Goal: Information Seeking & Learning: Find specific page/section

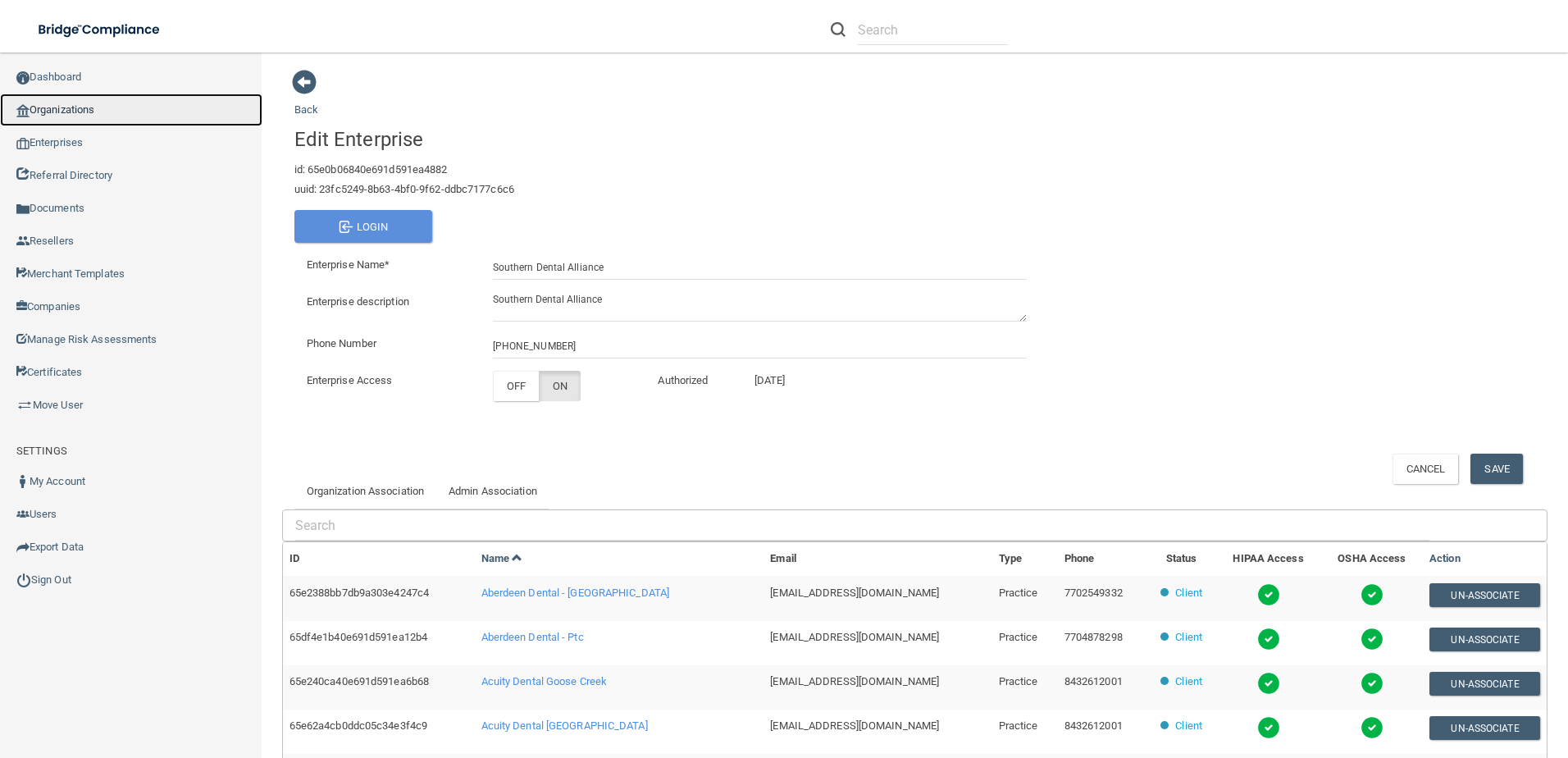
click at [94, 117] on link "Organizations" at bounding box center [131, 109] width 262 height 32
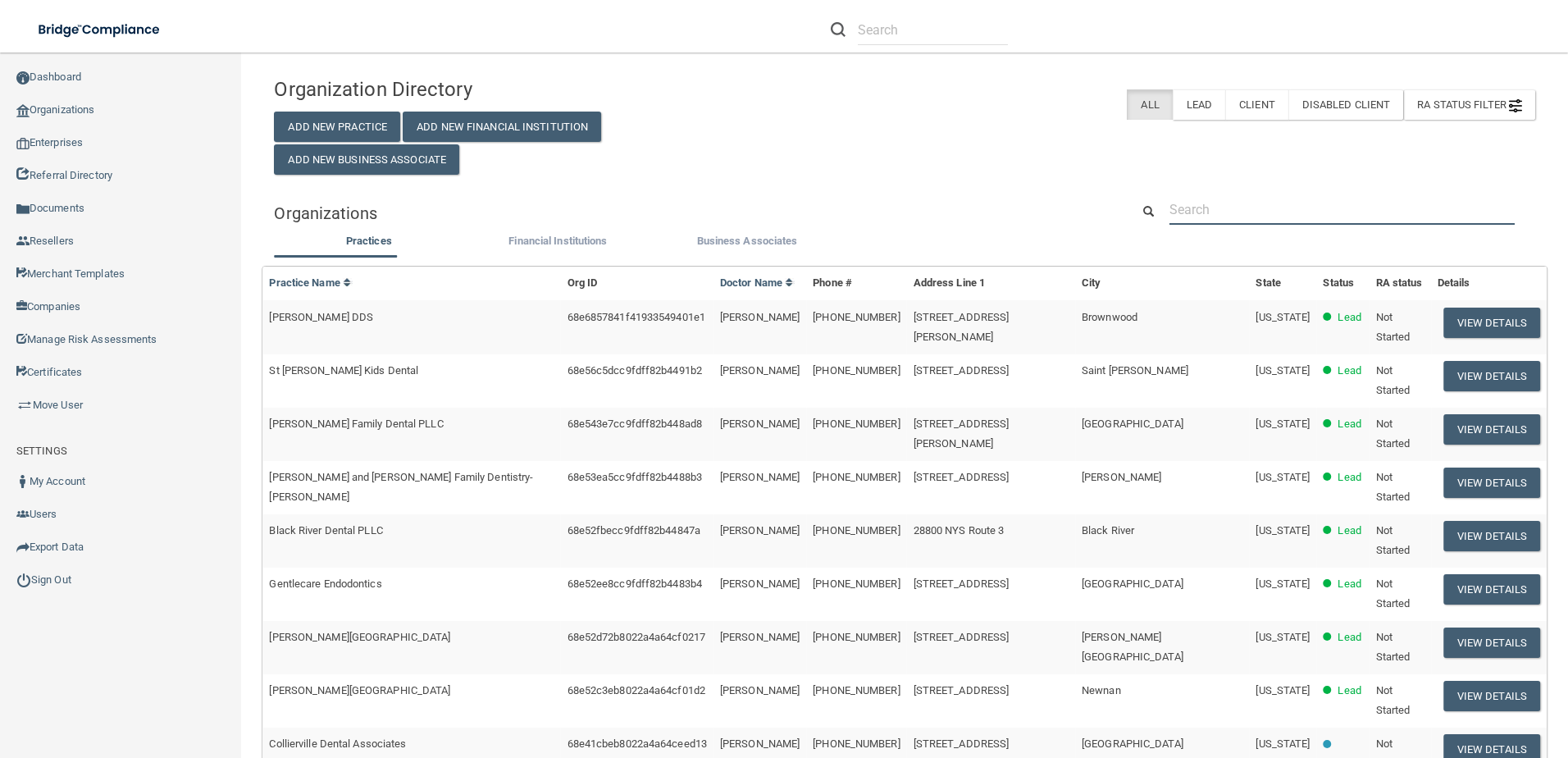
click at [1285, 209] on input "text" at bounding box center [1342, 209] width 345 height 31
click at [1247, 214] on input "text" at bounding box center [1342, 209] width 345 height 31
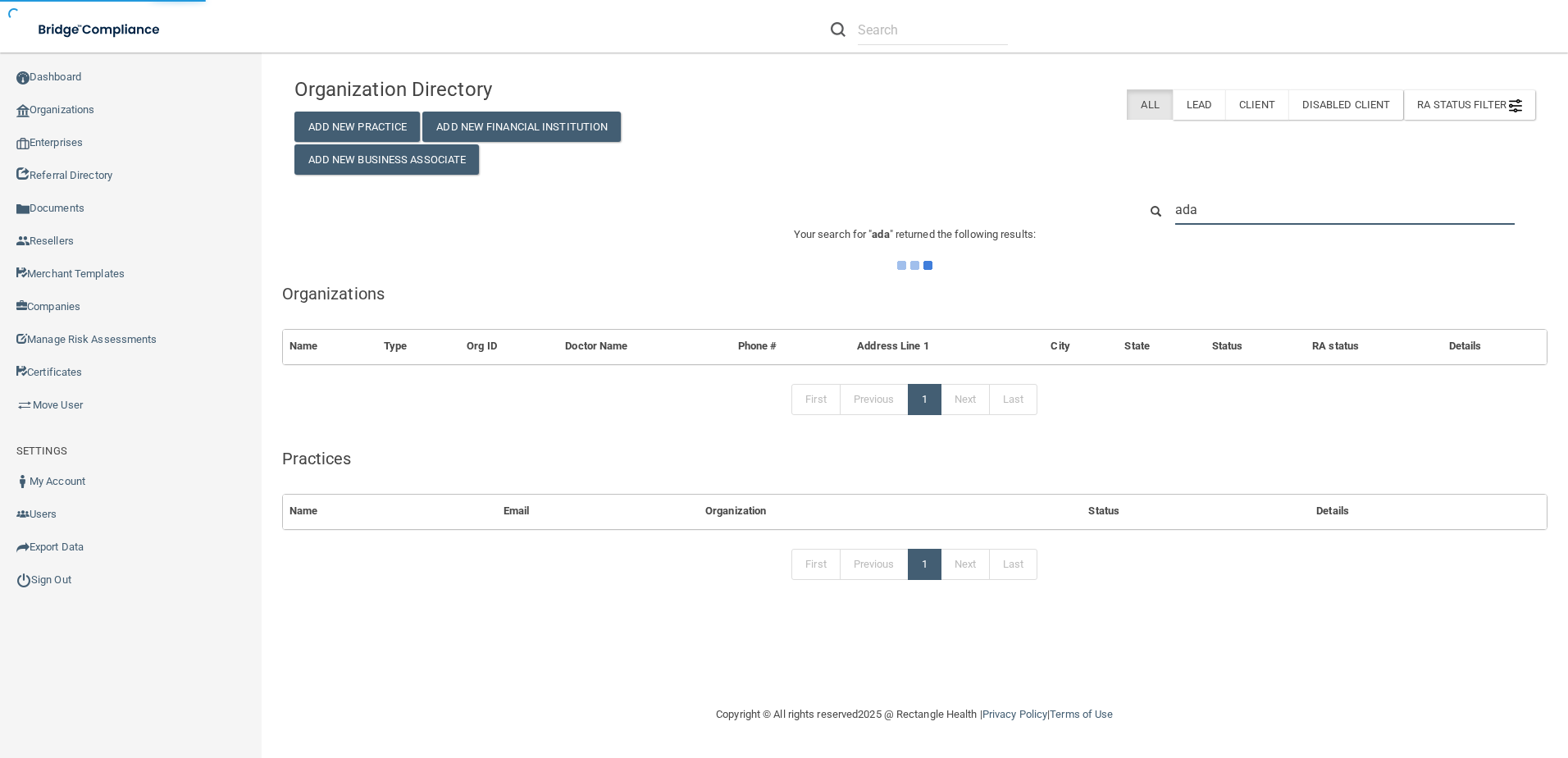
click at [1267, 217] on input "ada" at bounding box center [1344, 209] width 339 height 31
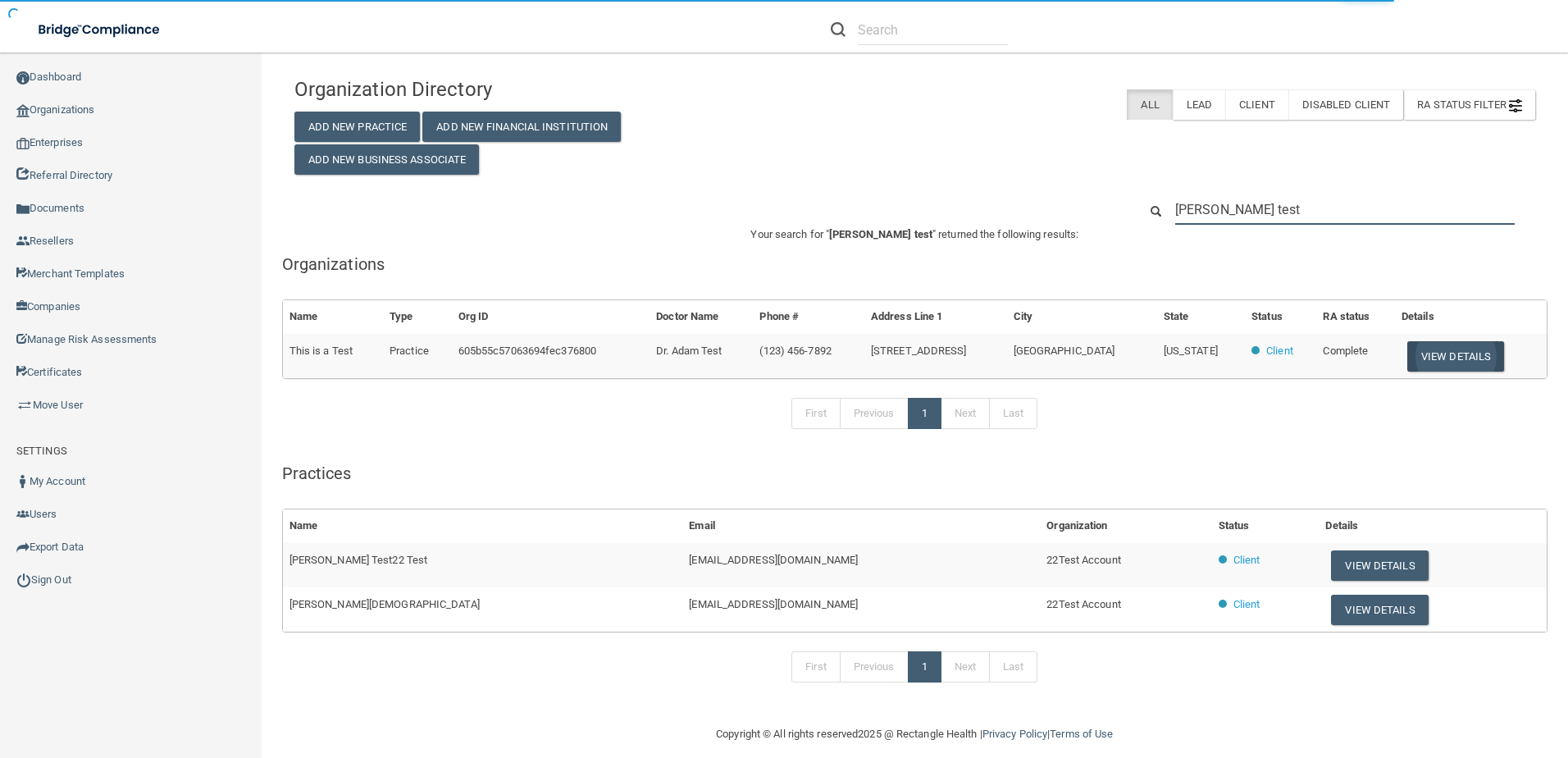
type input "adam test"
click at [1412, 357] on button "View Details" at bounding box center [1455, 356] width 97 height 31
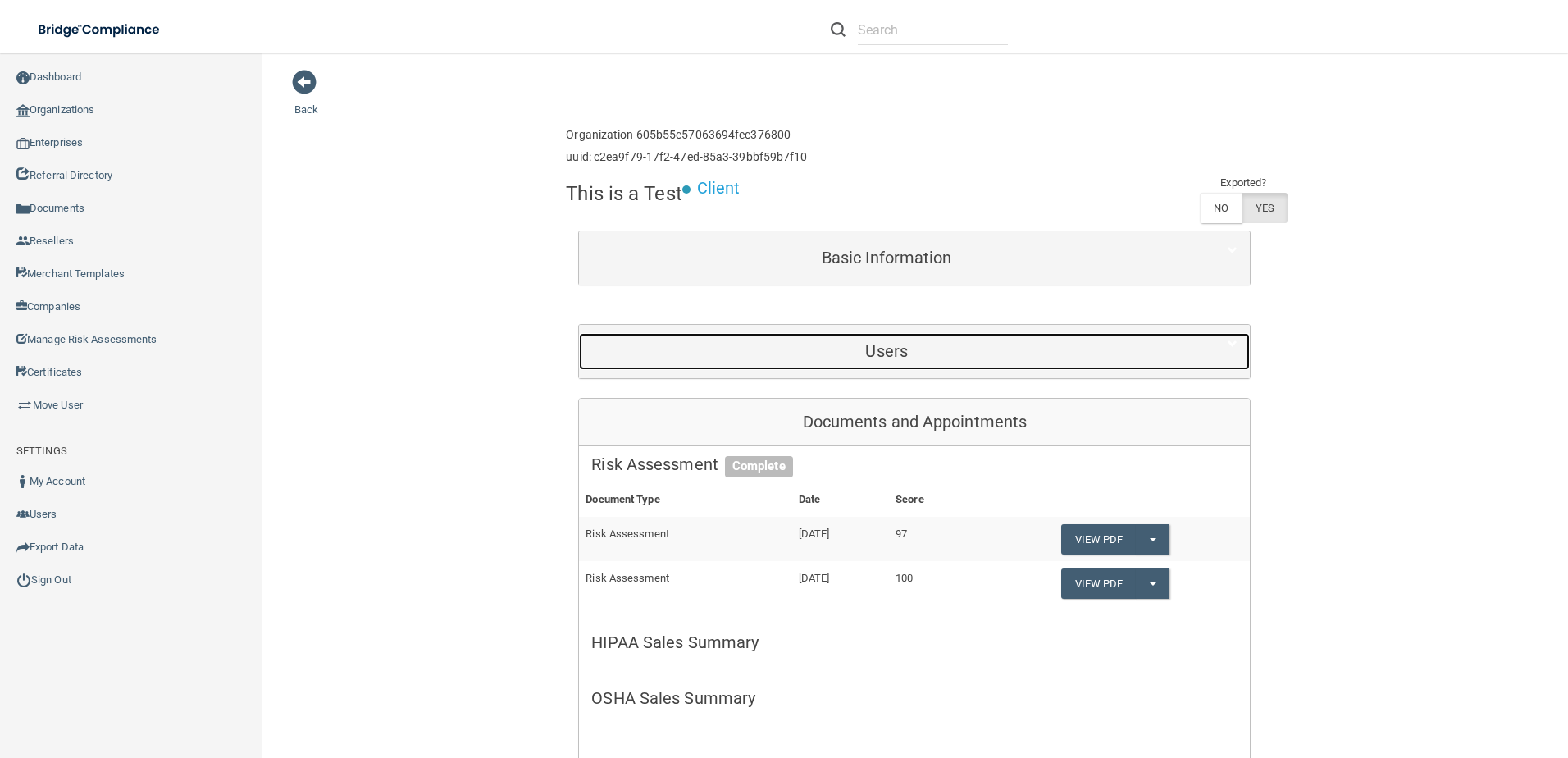
click at [1080, 350] on h5 "Users" at bounding box center [886, 350] width 590 height 18
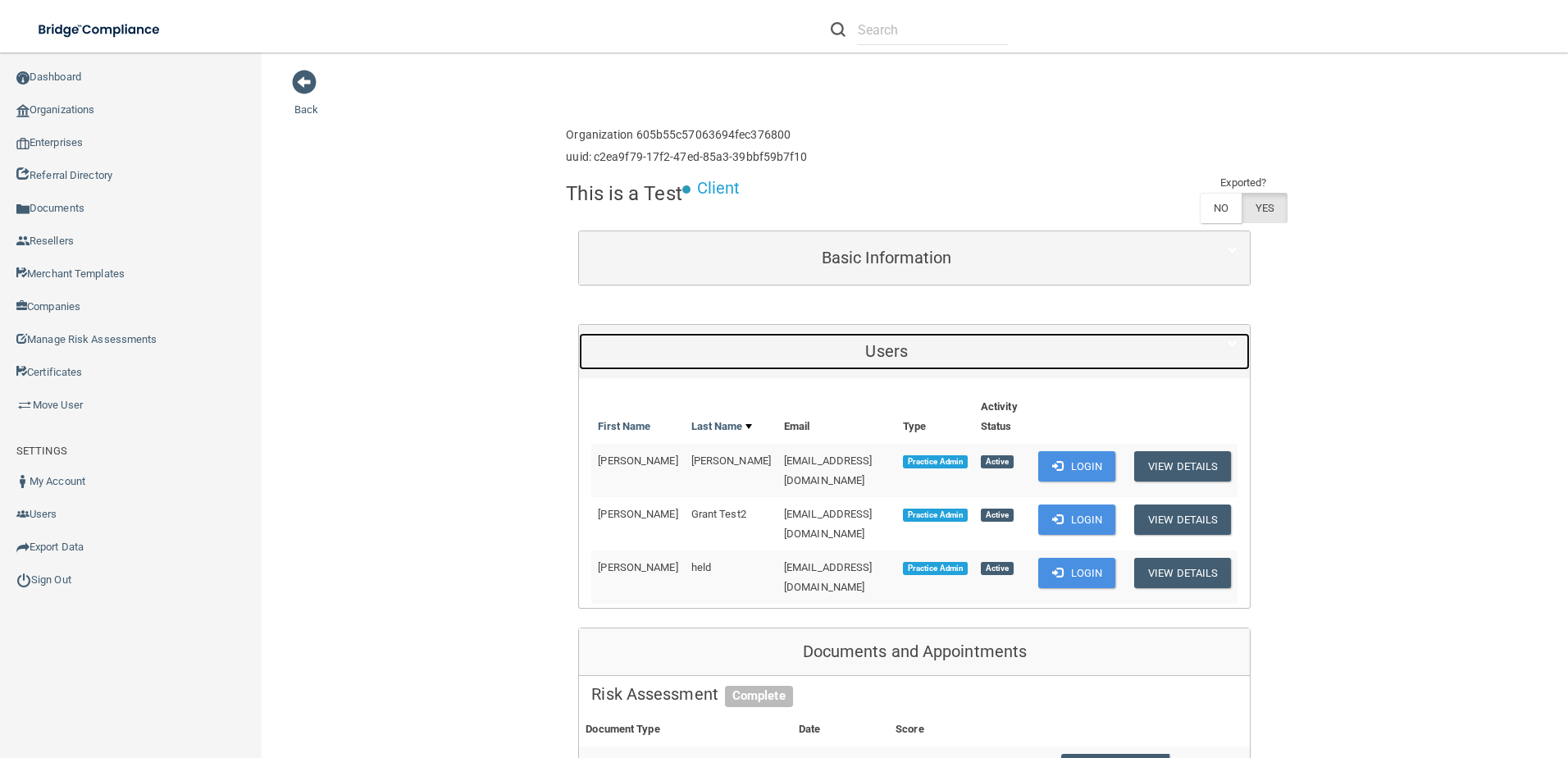
scroll to position [328, 0]
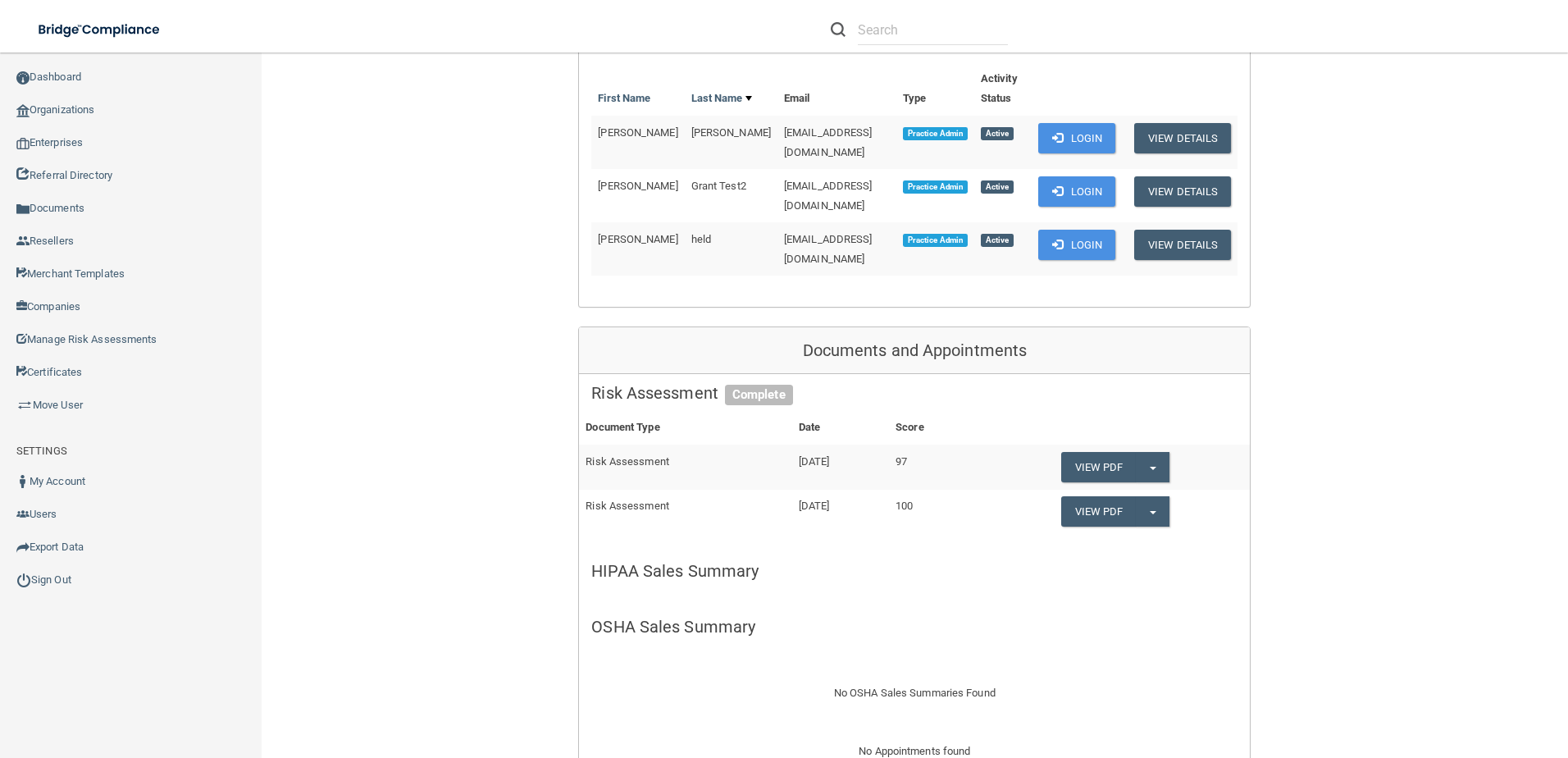
click at [1087, 109] on th at bounding box center [1077, 89] width 91 height 53
click at [1068, 148] on button "Login" at bounding box center [1077, 138] width 78 height 31
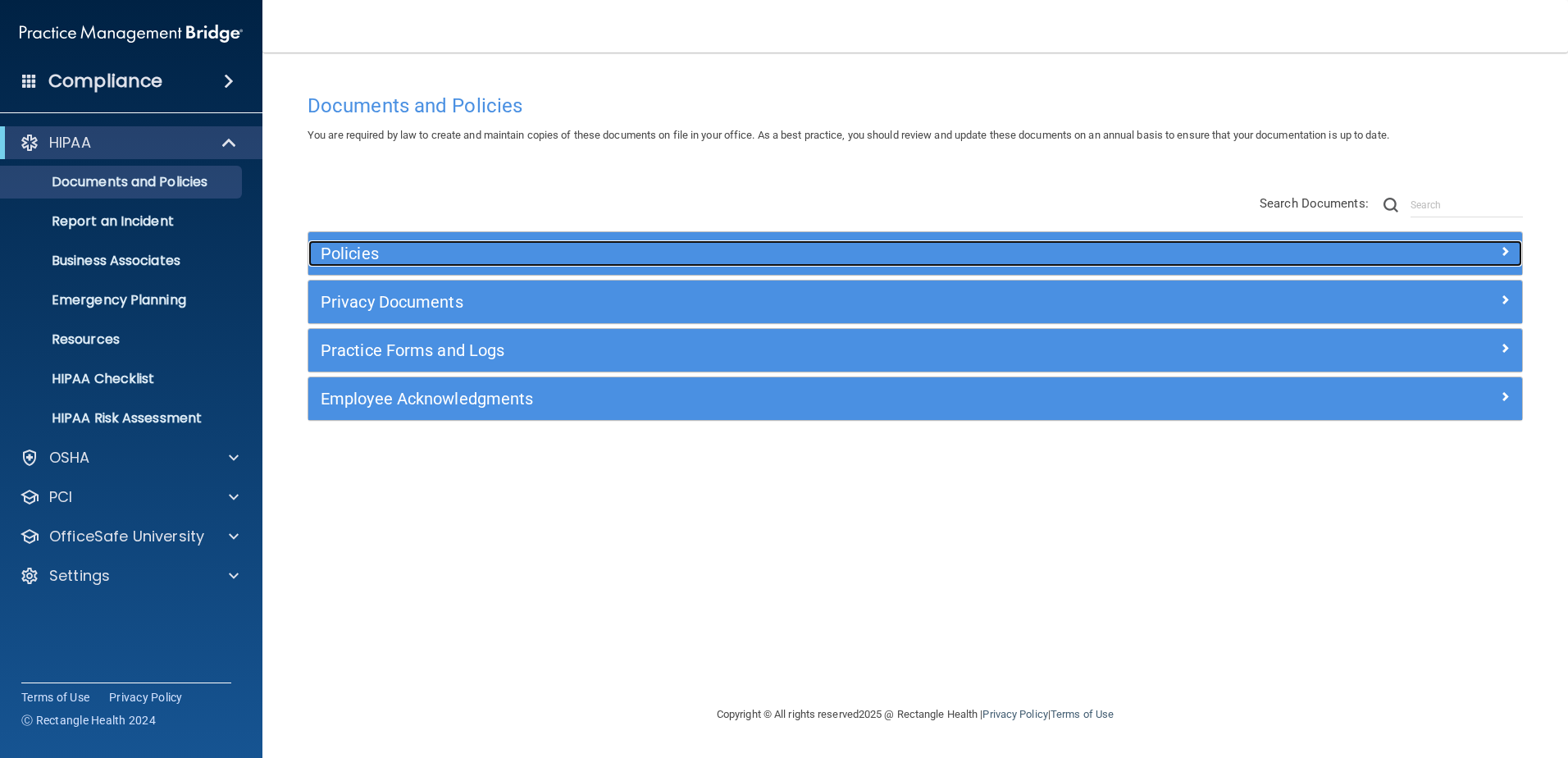
click at [420, 261] on h5 "Policies" at bounding box center [763, 253] width 885 height 18
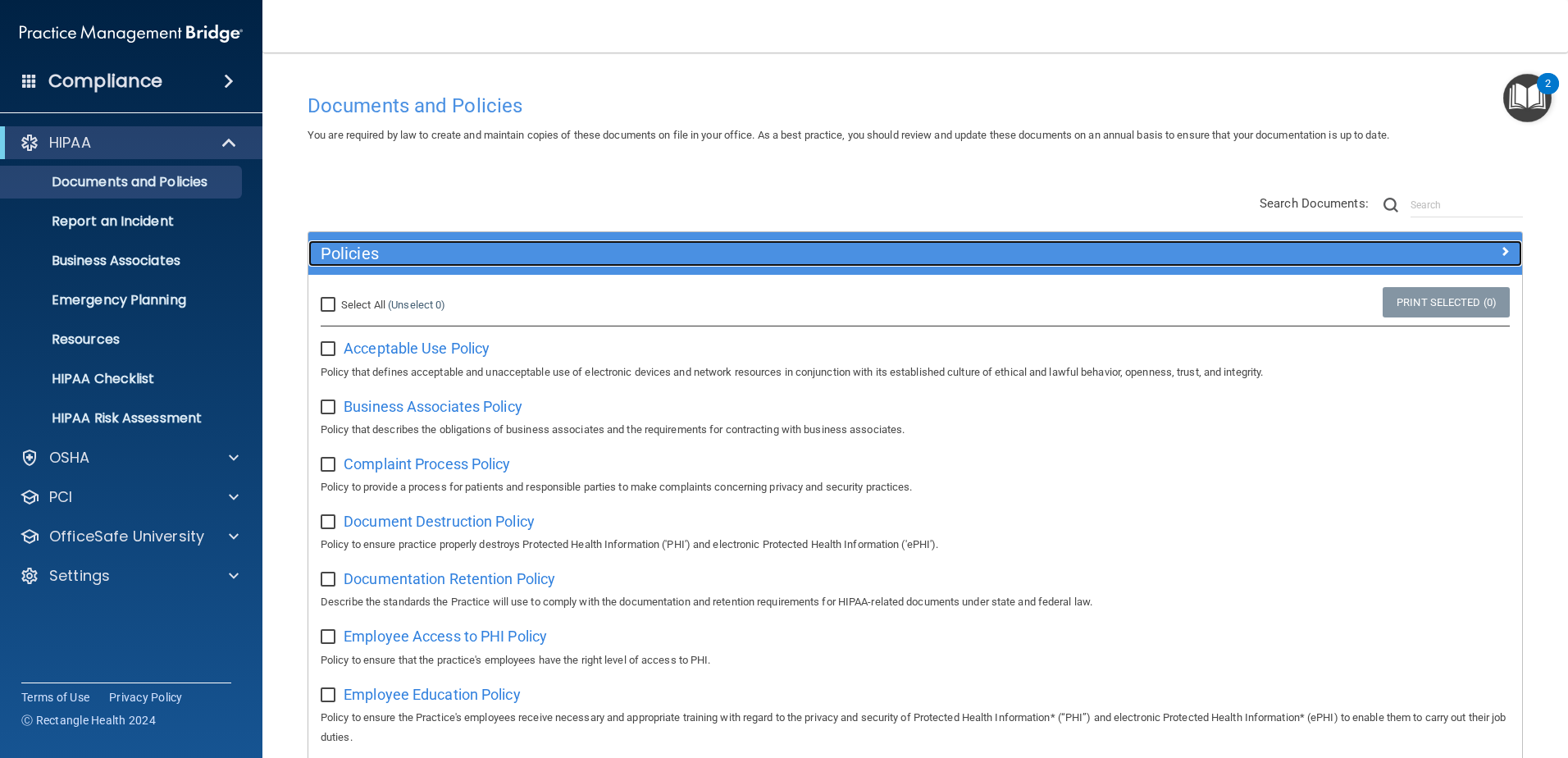
click at [591, 240] on div "Policies" at bounding box center [763, 253] width 910 height 26
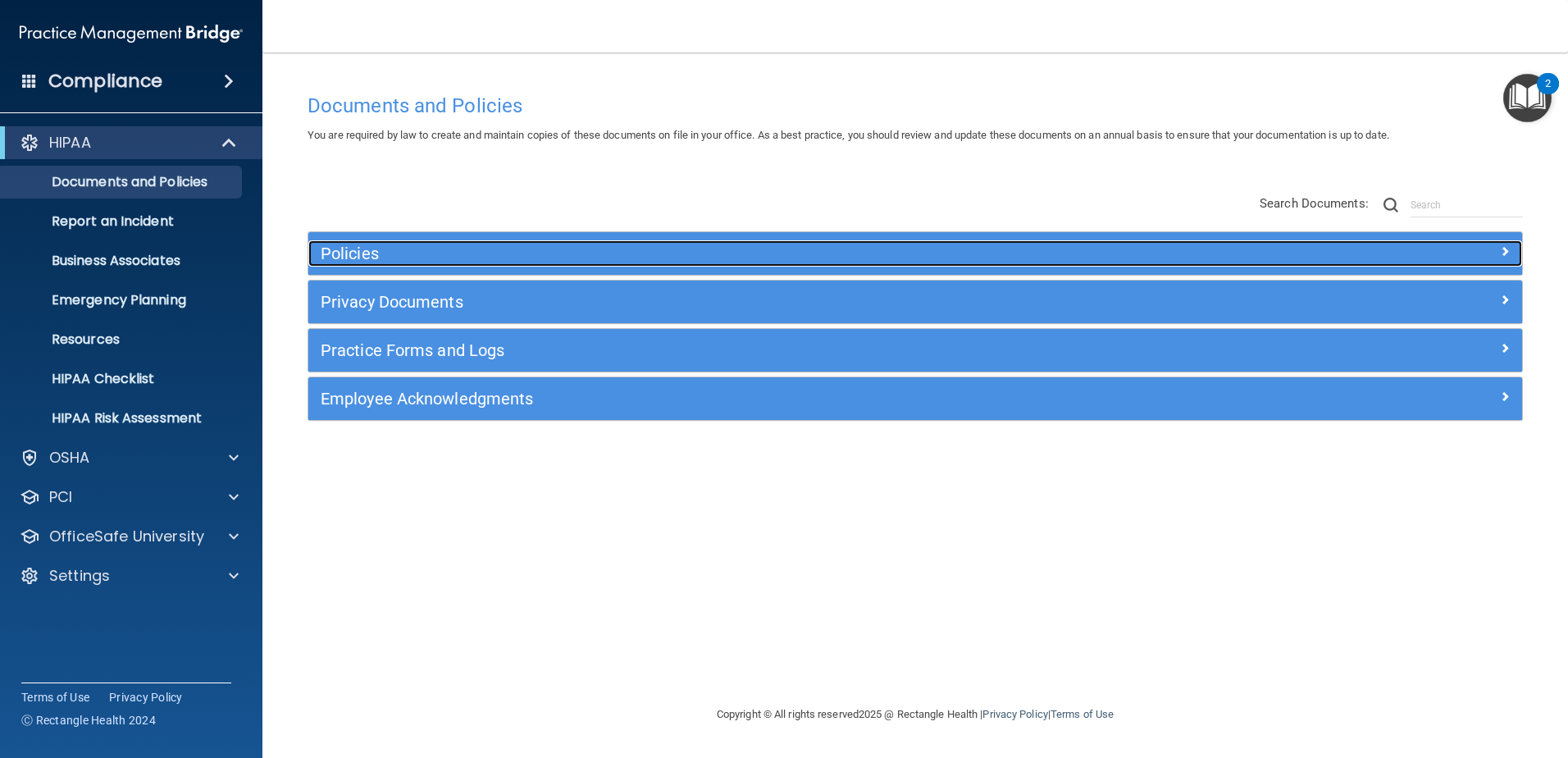
click at [590, 241] on div "Policies" at bounding box center [763, 253] width 910 height 26
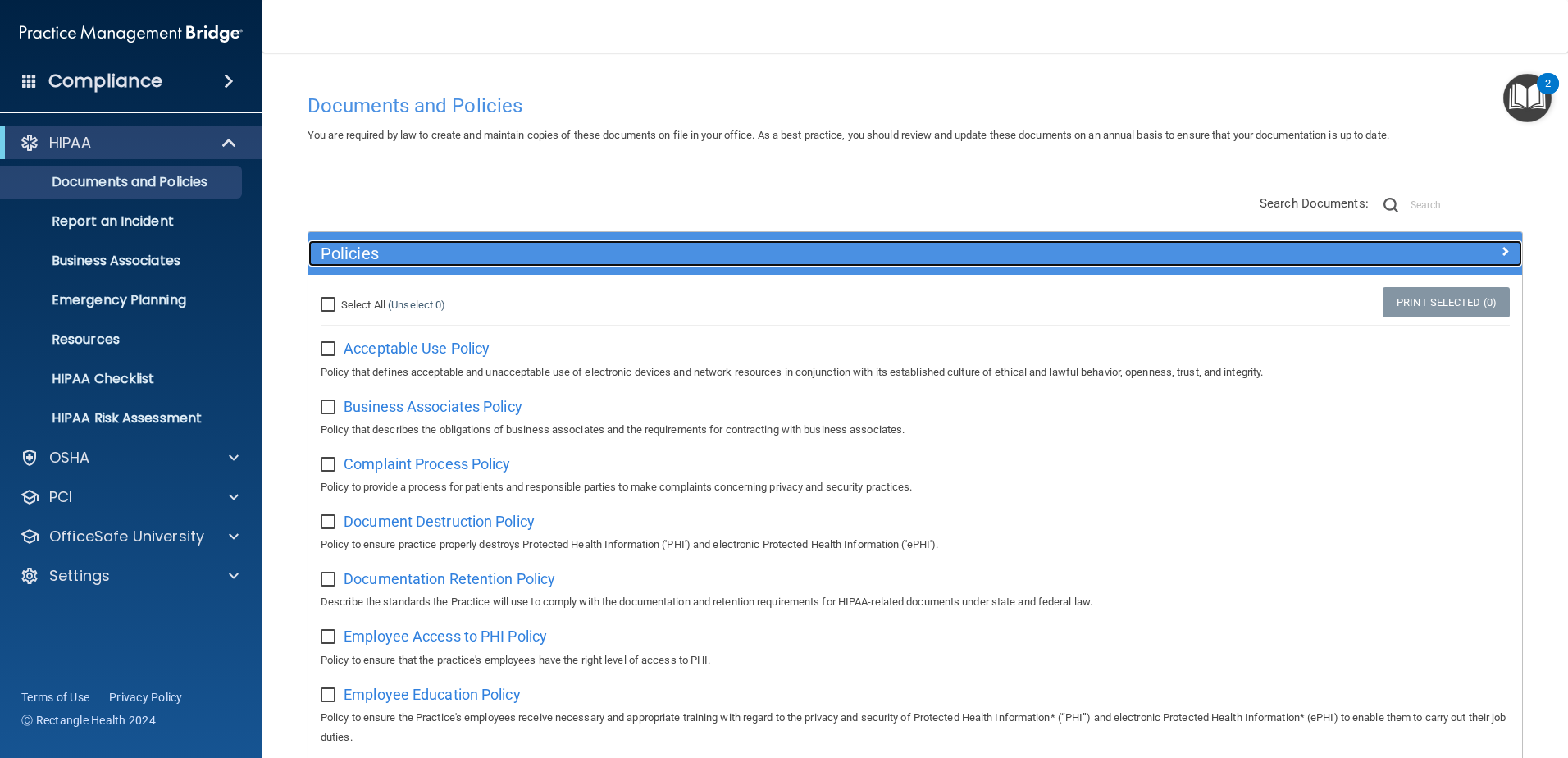
click at [704, 244] on h5 "Policies" at bounding box center [763, 253] width 885 height 18
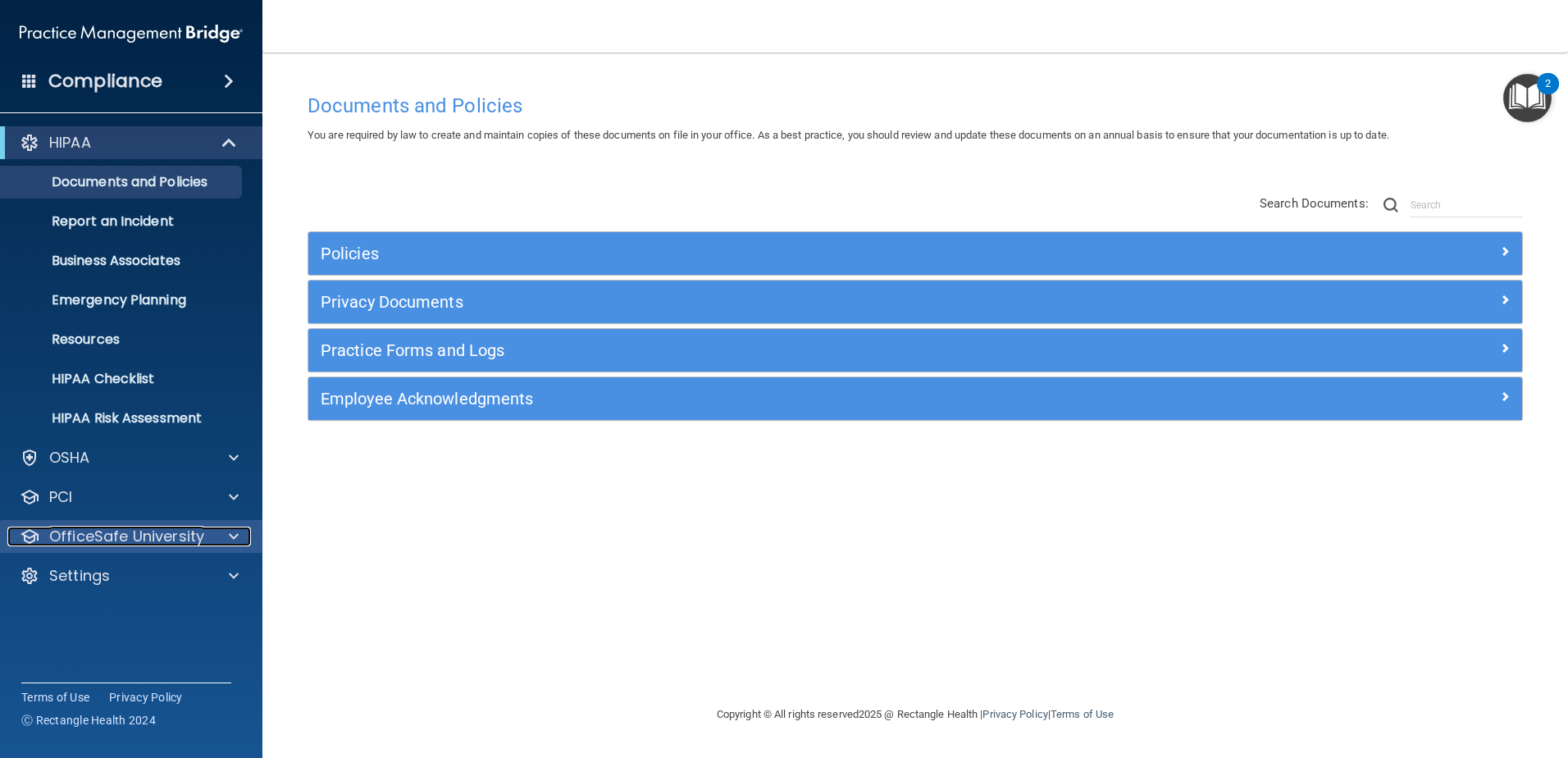
click at [221, 537] on div at bounding box center [232, 536] width 41 height 20
click at [238, 531] on span at bounding box center [234, 536] width 10 height 20
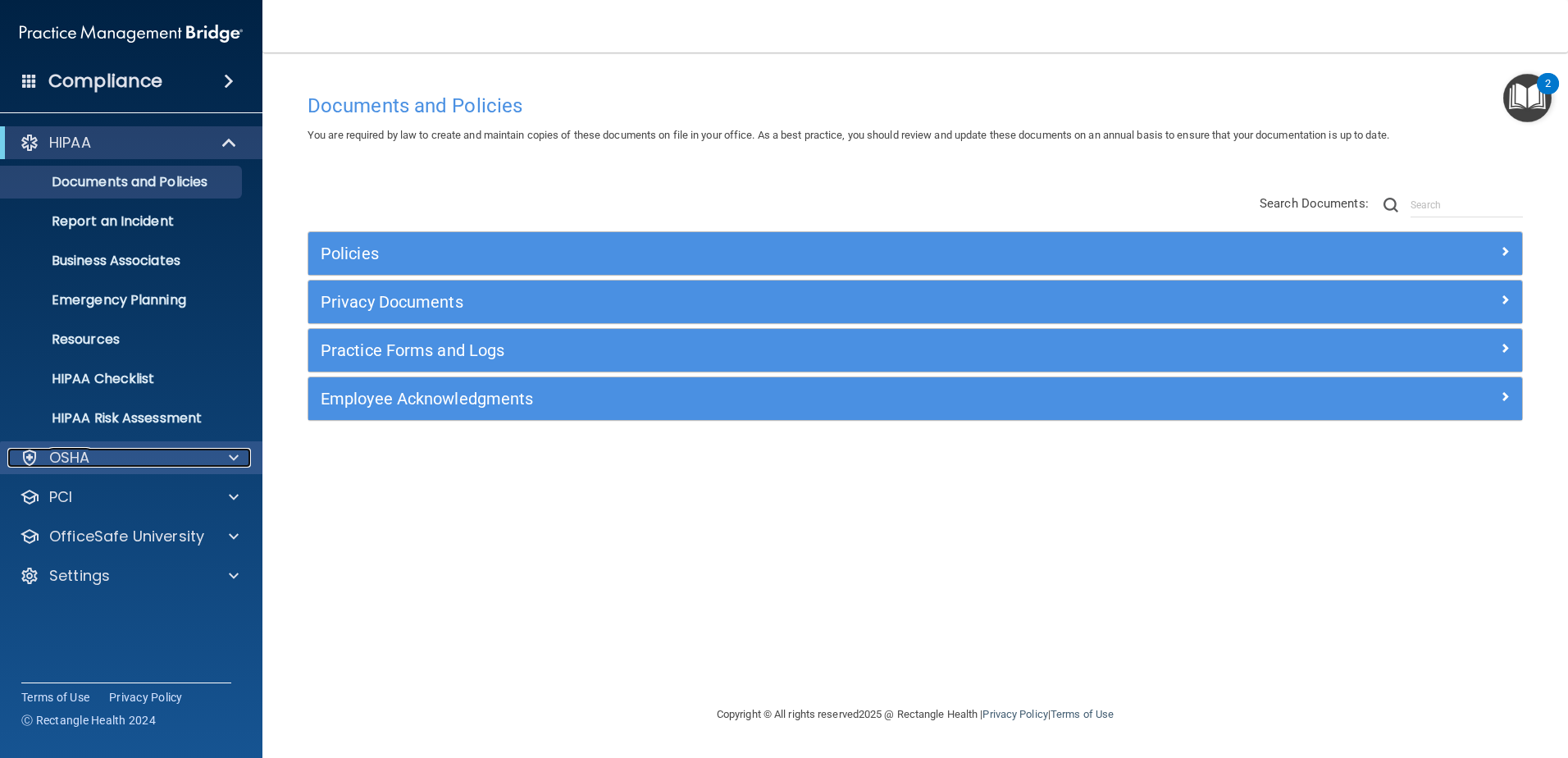
click at [175, 455] on div "OSHA" at bounding box center [109, 457] width 203 height 20
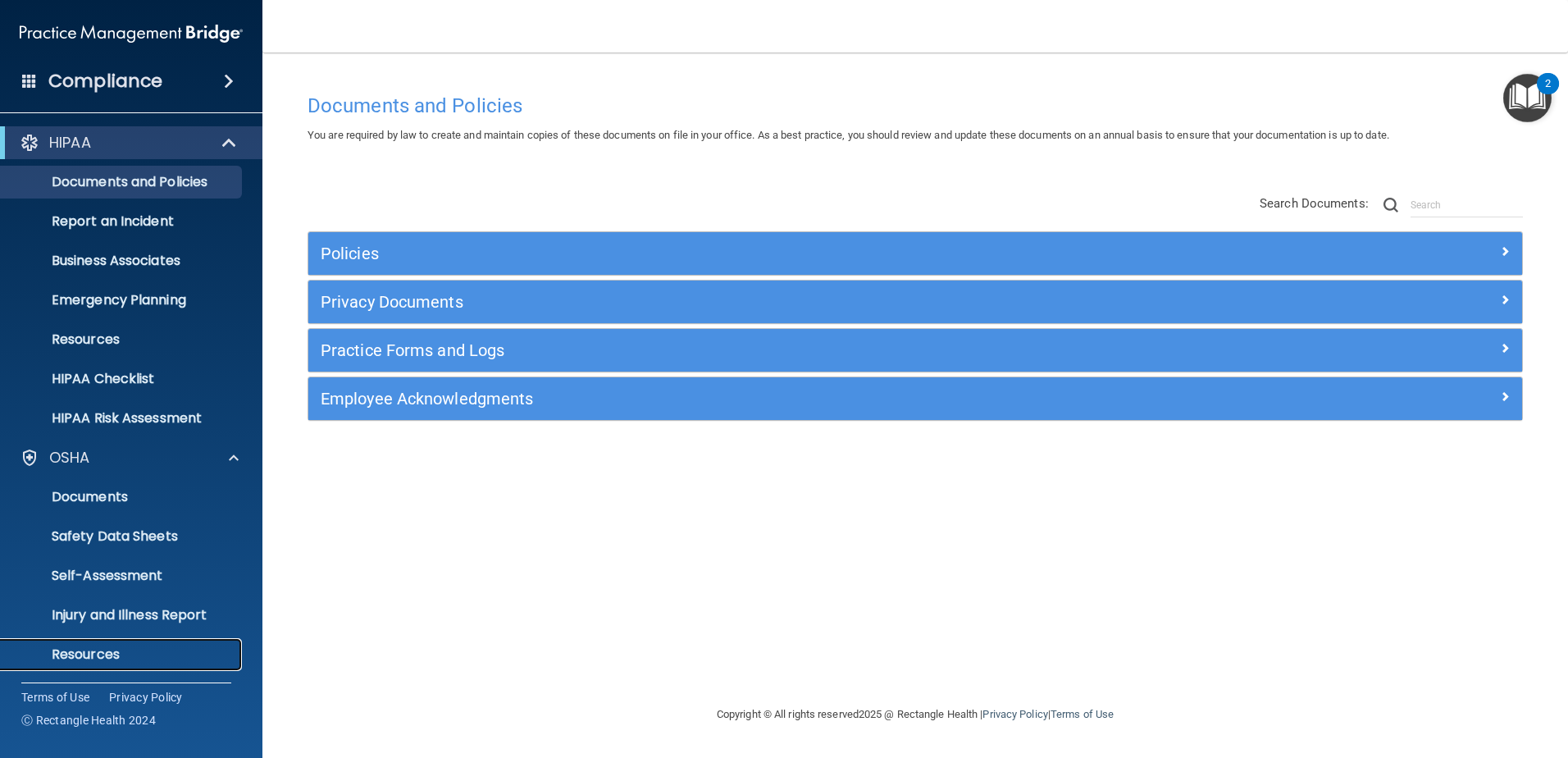
click at [98, 648] on p "Resources" at bounding box center [122, 654] width 224 height 16
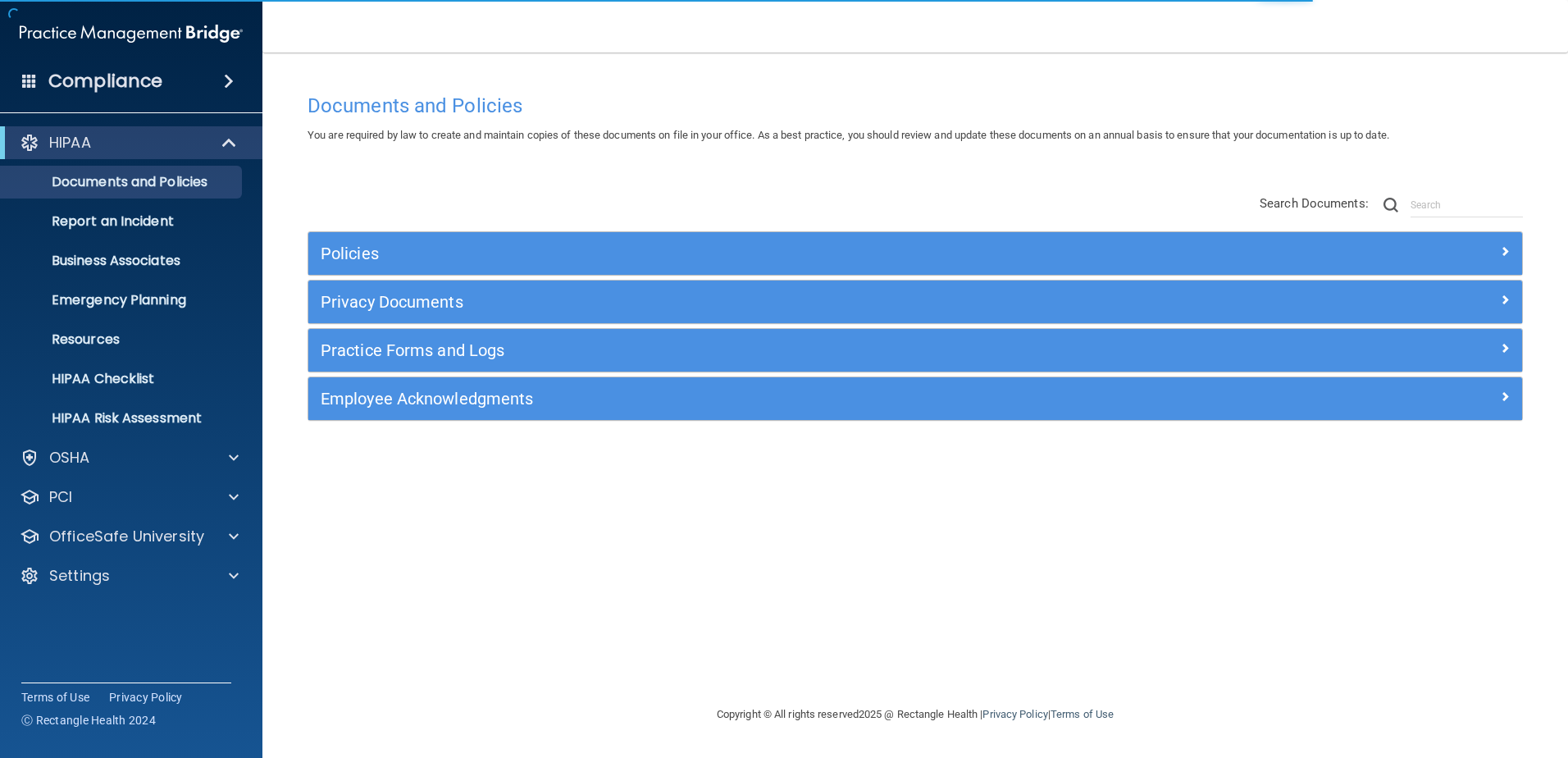
click at [597, 238] on div "Policies" at bounding box center [915, 254] width 1213 height 43
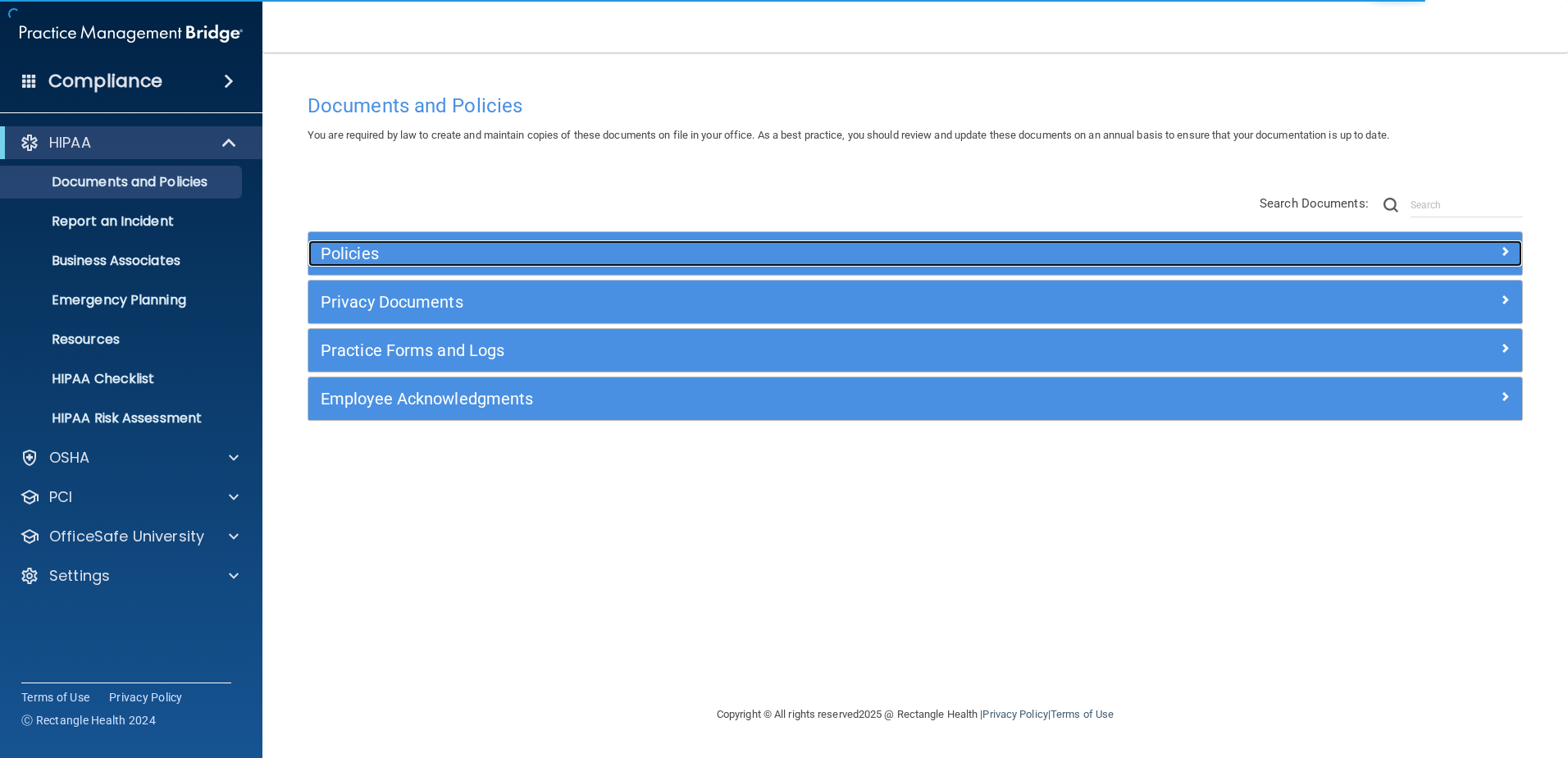
click at [594, 254] on h5 "Policies" at bounding box center [763, 253] width 885 height 18
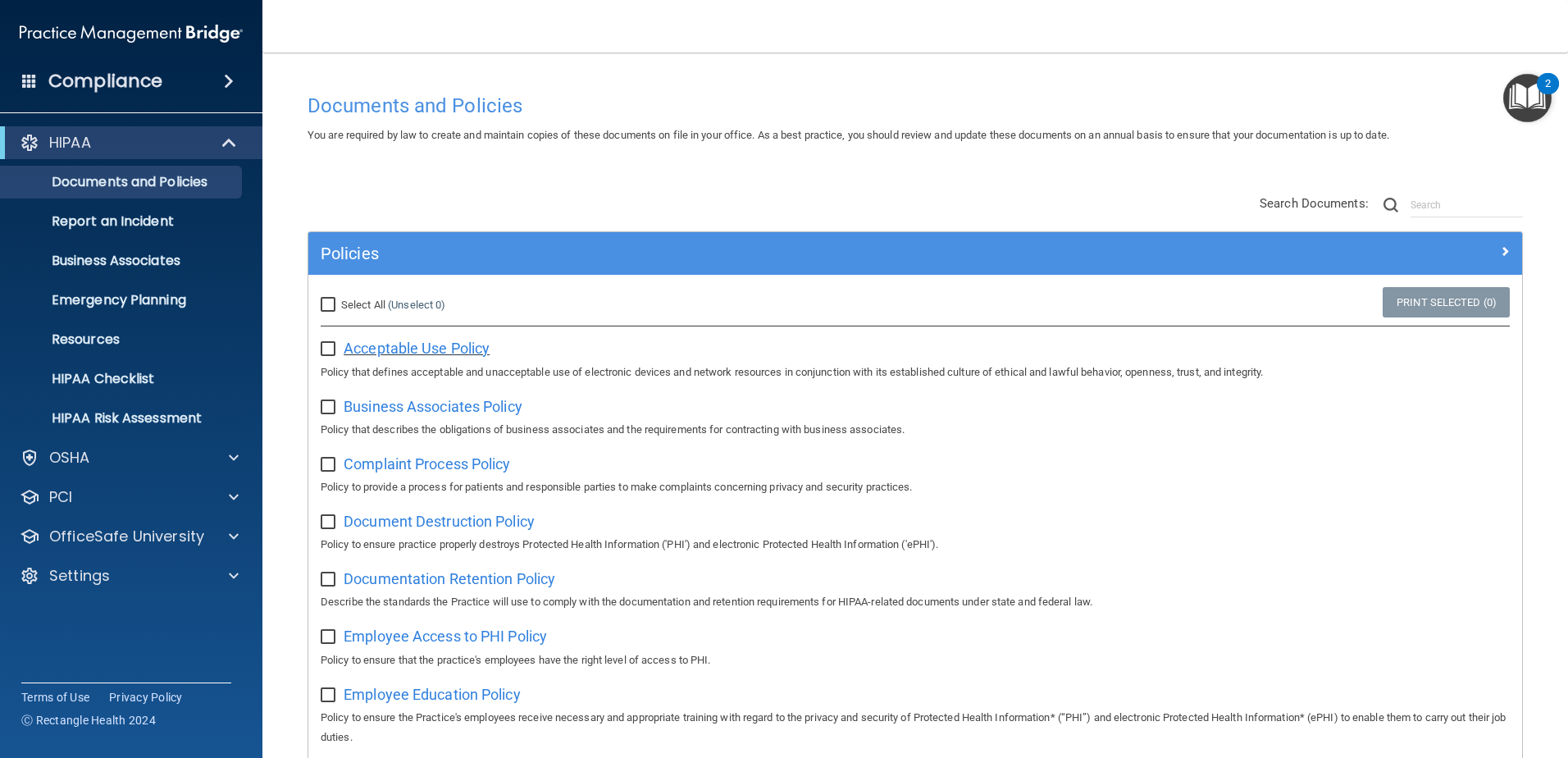
click at [479, 344] on span "Acceptable Use Policy" at bounding box center [416, 348] width 146 height 17
click at [126, 338] on p "Resources" at bounding box center [122, 339] width 224 height 16
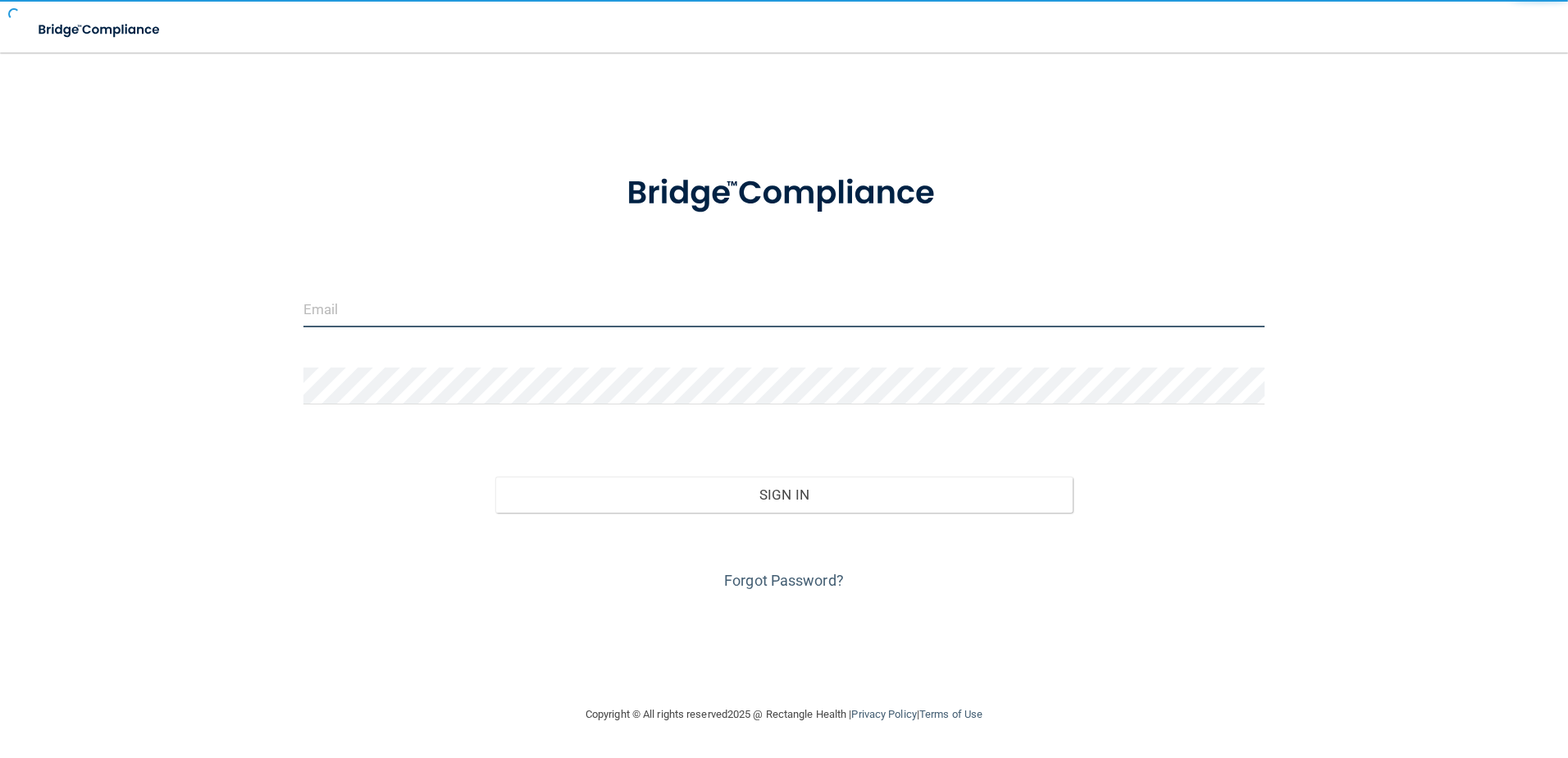
type input "[EMAIL_ADDRESS][DOMAIN_NAME]"
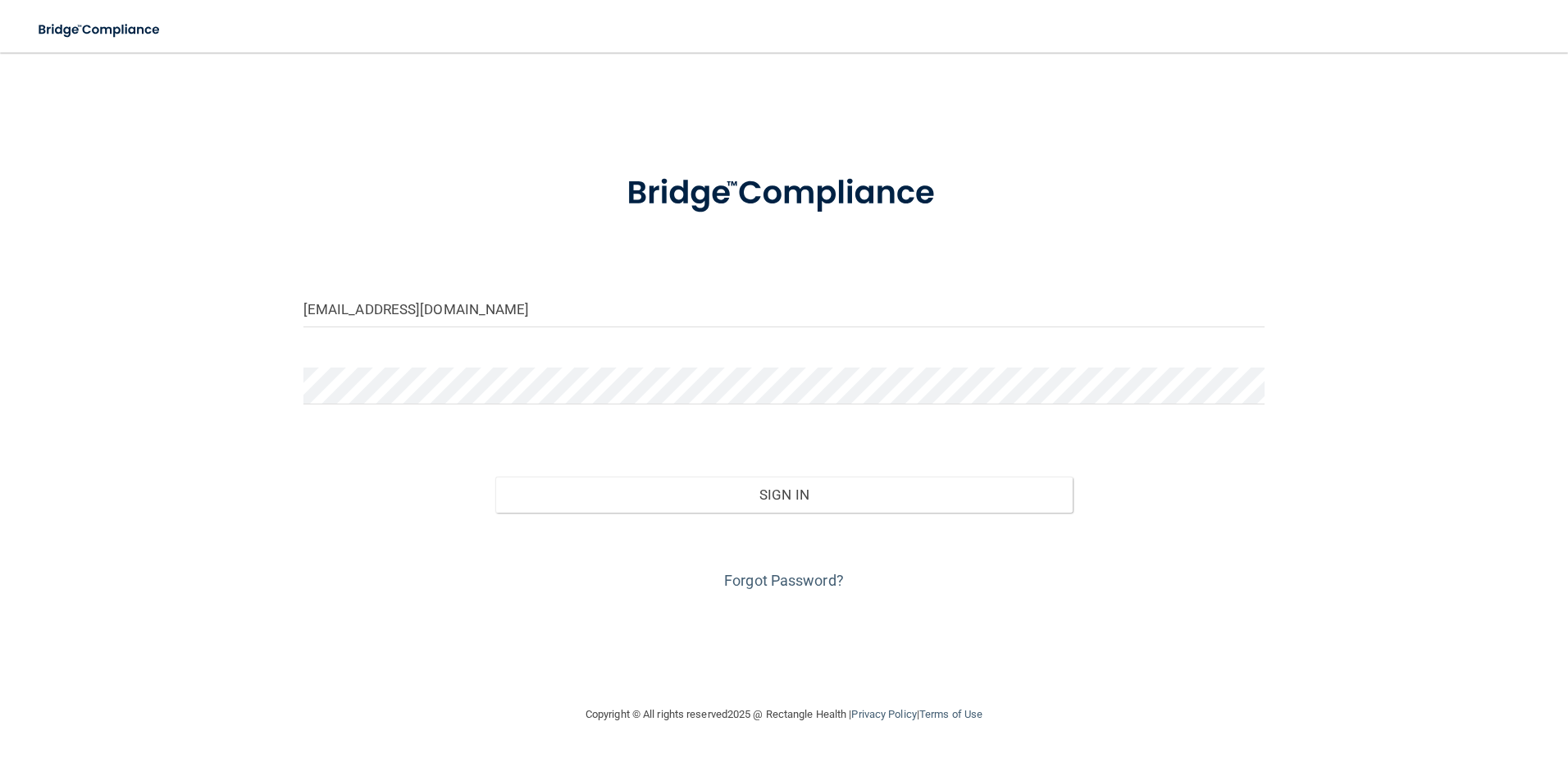
click at [228, 107] on div "agrantz@rectanglehealth.com Invalid email/password. You don't have permission t…" at bounding box center [784, 379] width 1502 height 620
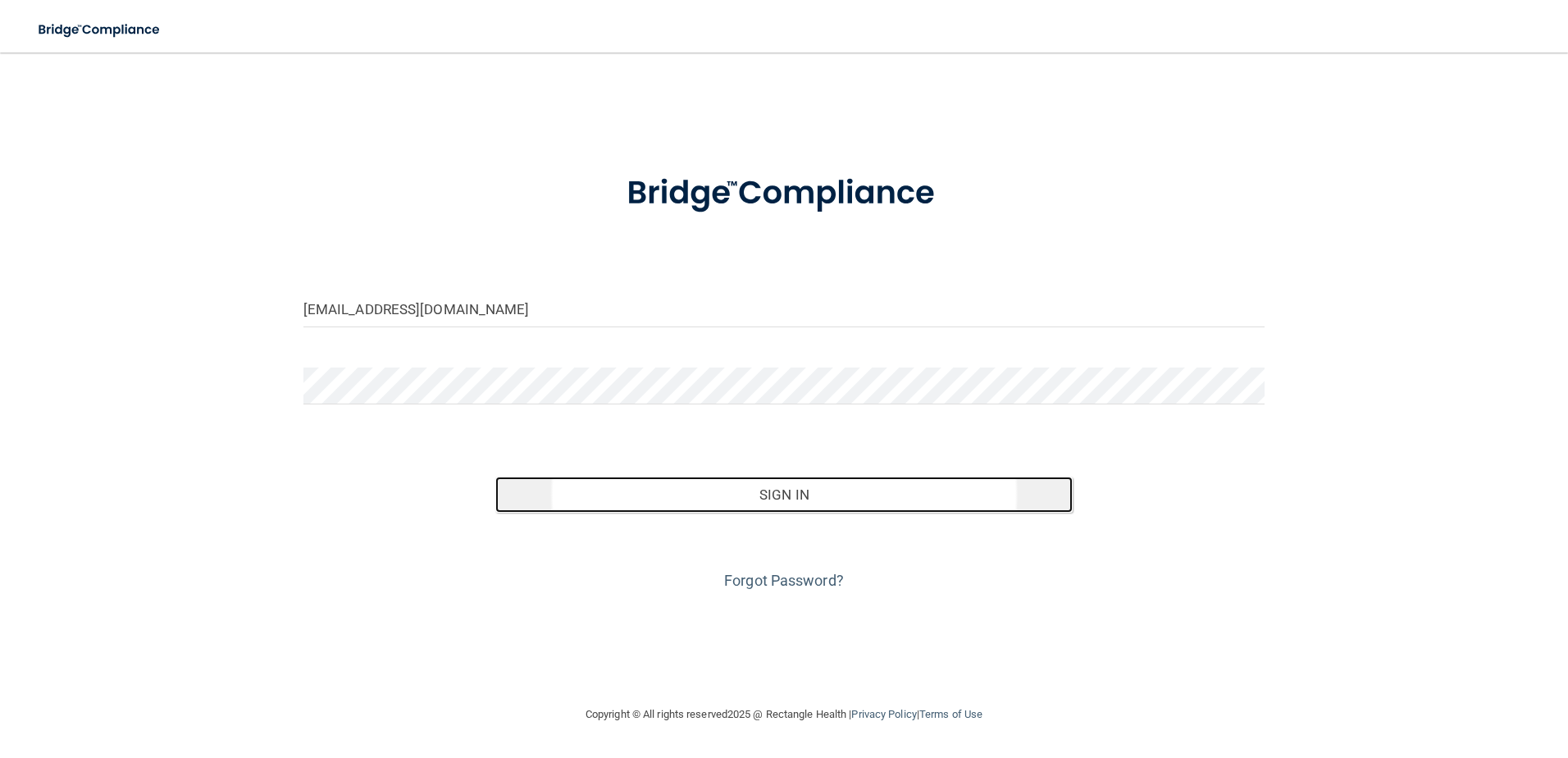
click at [726, 511] on button "Sign In" at bounding box center [784, 495] width 578 height 36
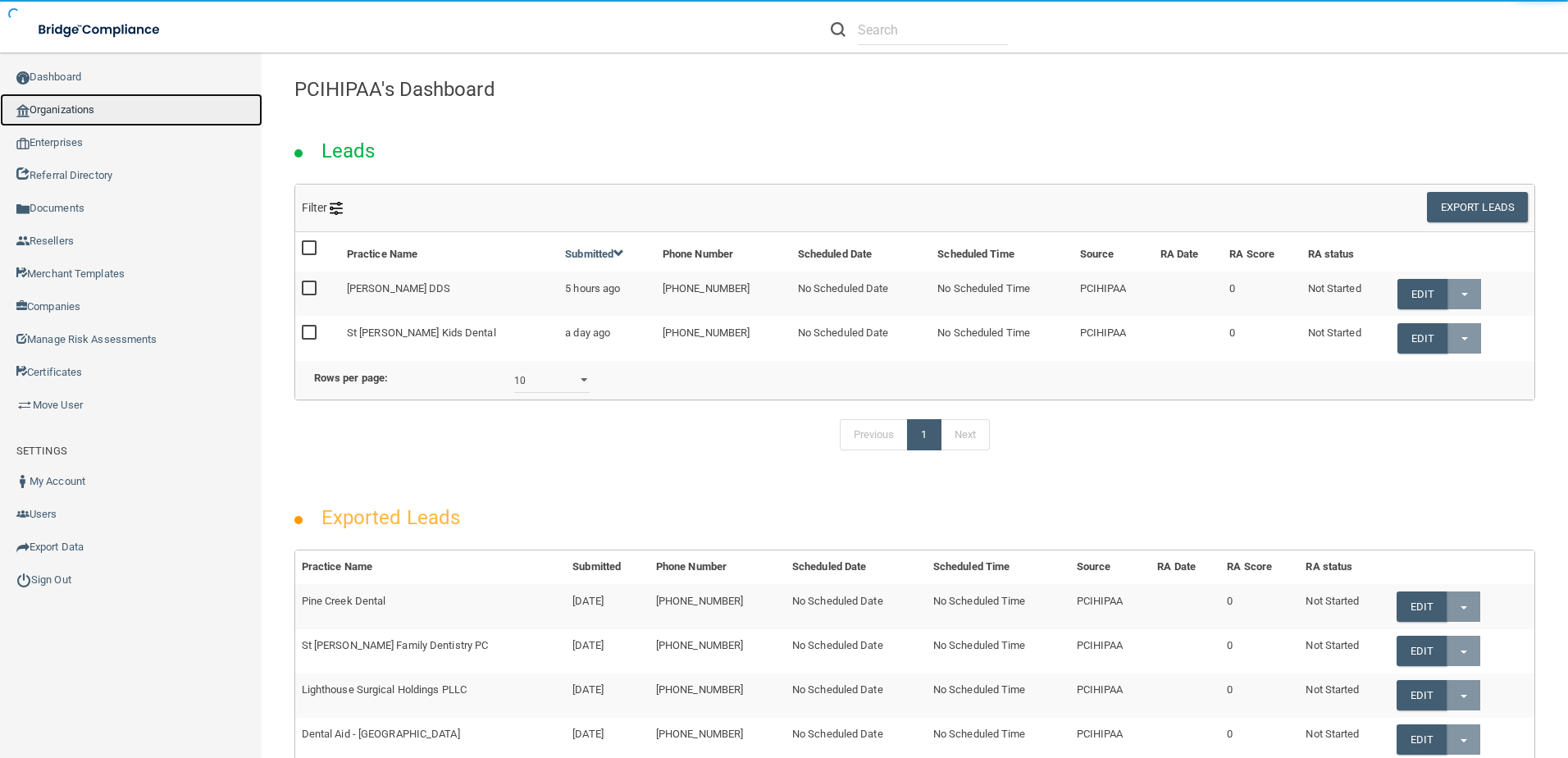
click at [97, 115] on link "Organizations" at bounding box center [131, 109] width 262 height 32
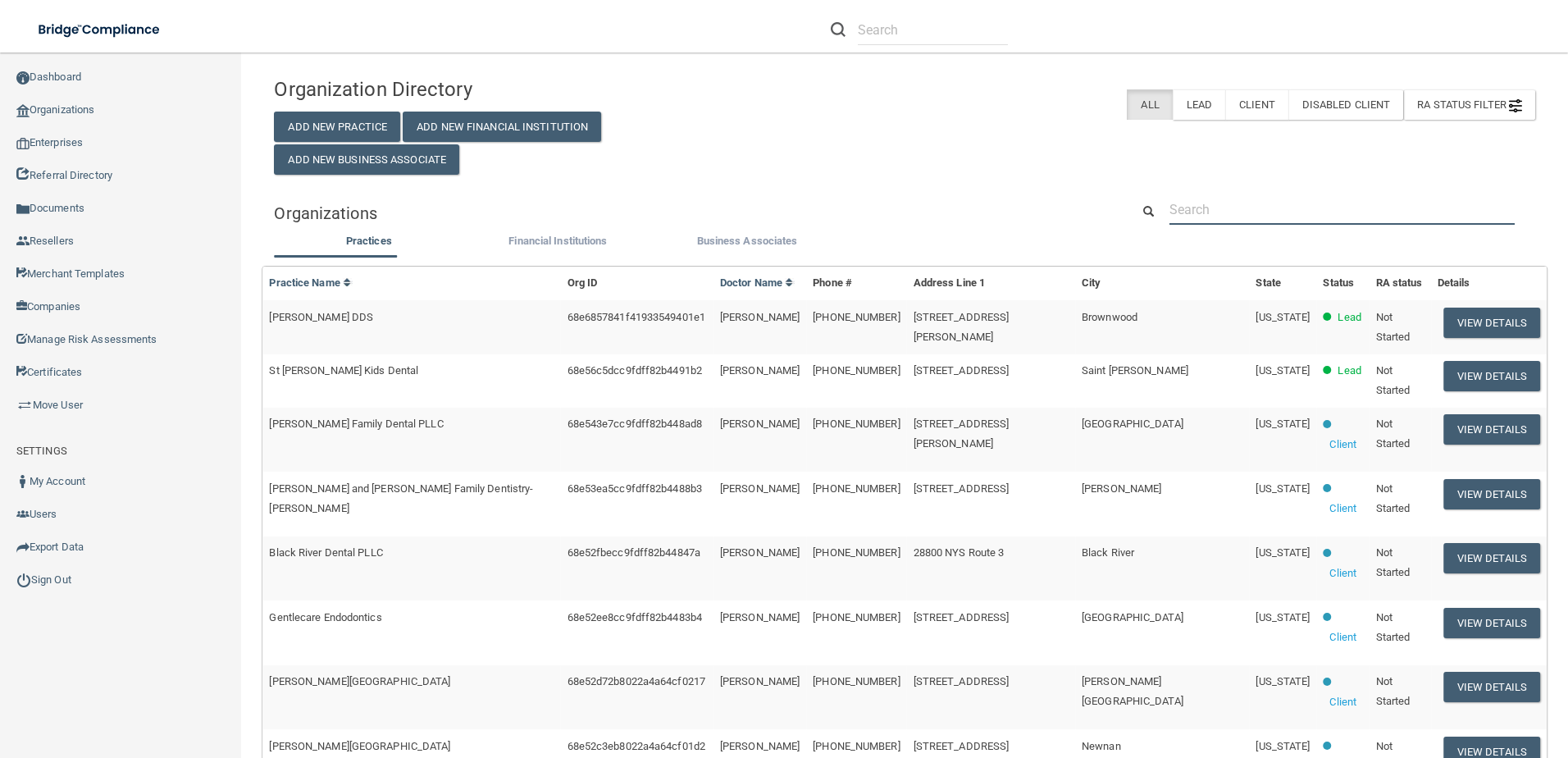
click at [1317, 197] on input "text" at bounding box center [1342, 209] width 345 height 31
click at [1309, 191] on div "Organization Directory Add New Practice Add New Financial Institution Add New B…" at bounding box center [905, 682] width 1261 height 1226
click at [1290, 200] on input "text" at bounding box center [1342, 209] width 345 height 31
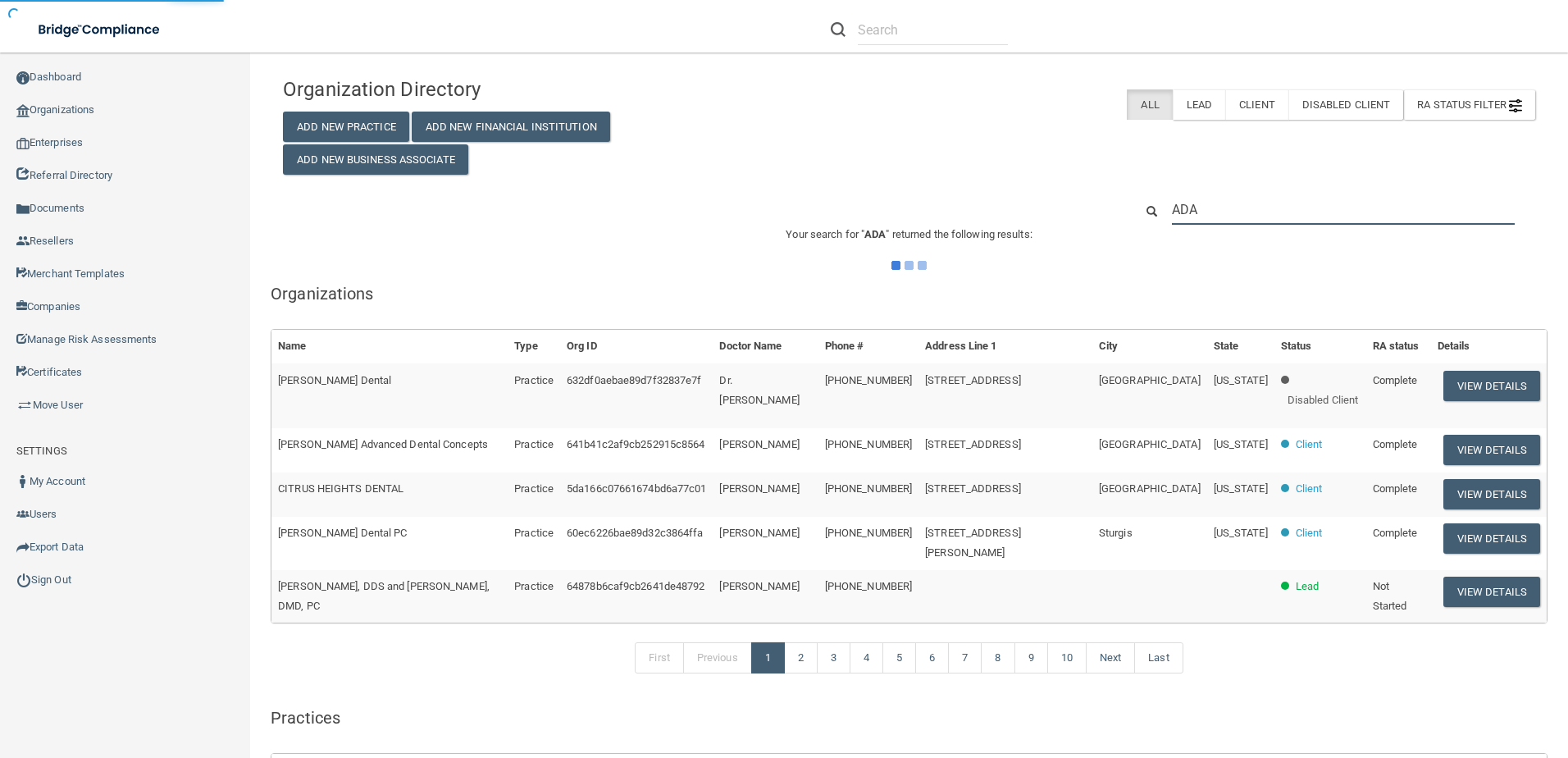
type input "ADAM"
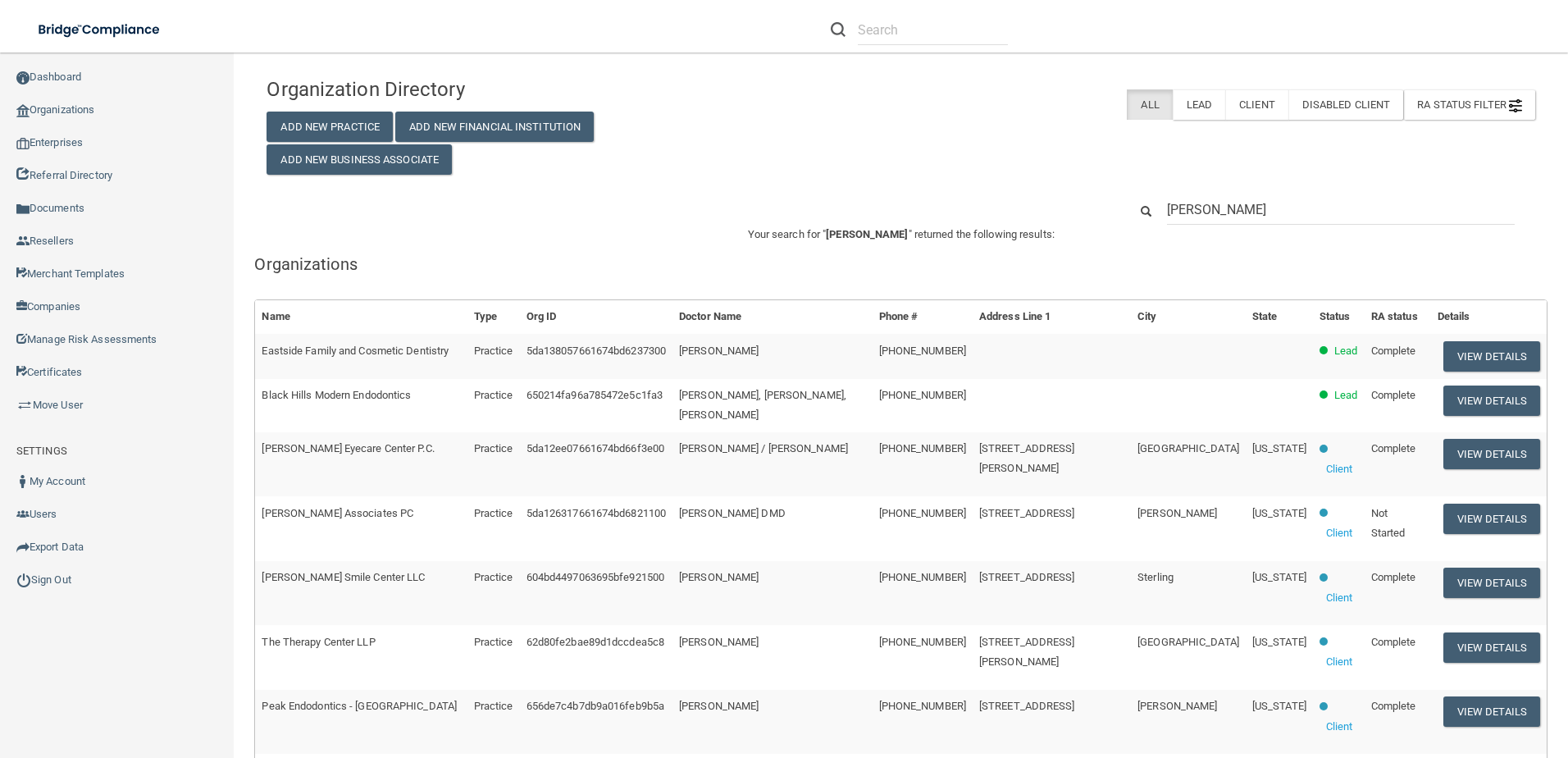
drag, startPoint x: 1229, startPoint y: 203, endPoint x: 1107, endPoint y: 203, distance: 122.0
click at [1107, 203] on div "ADAM" at bounding box center [900, 209] width 1293 height 31
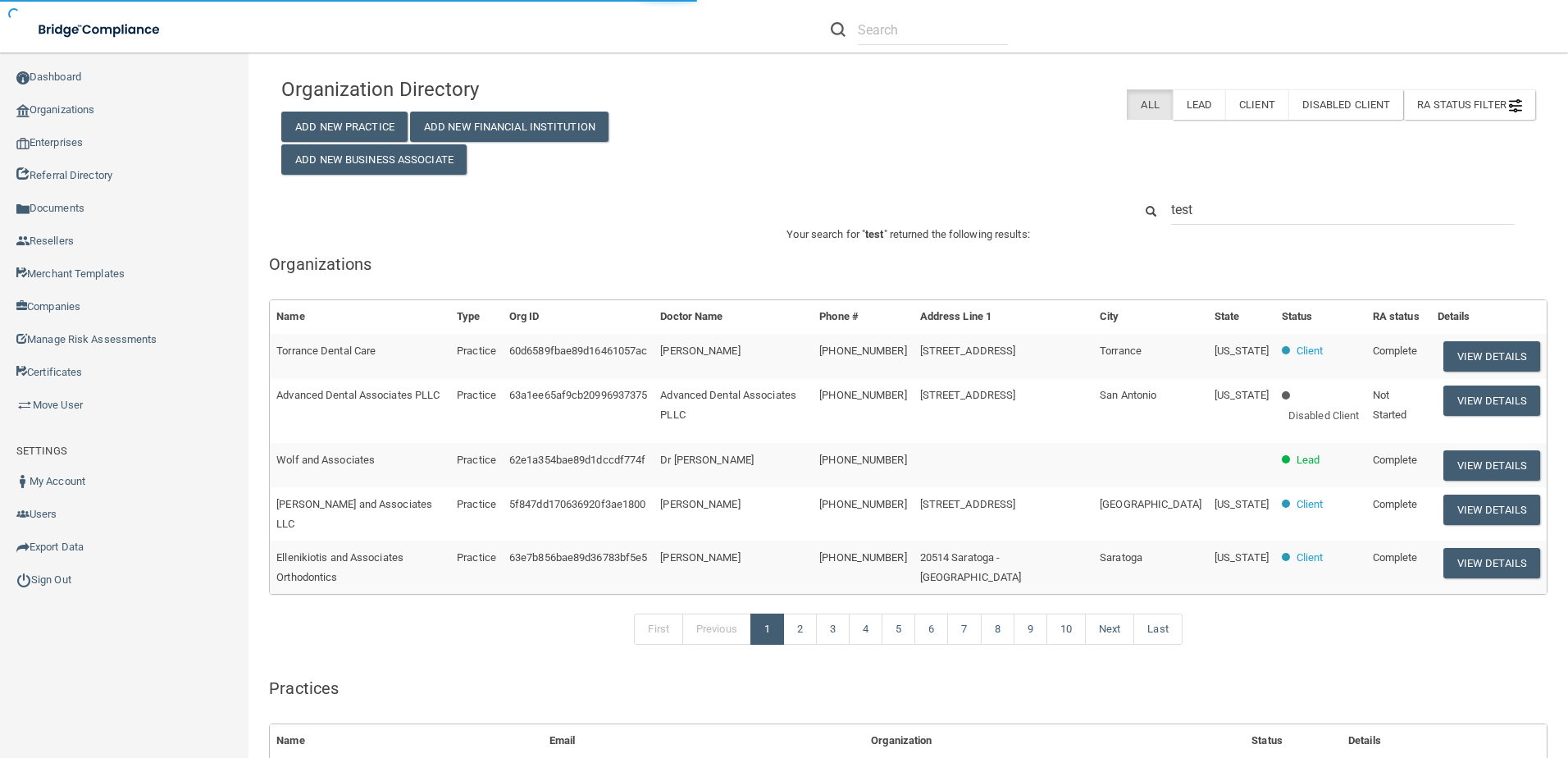
type input "test"
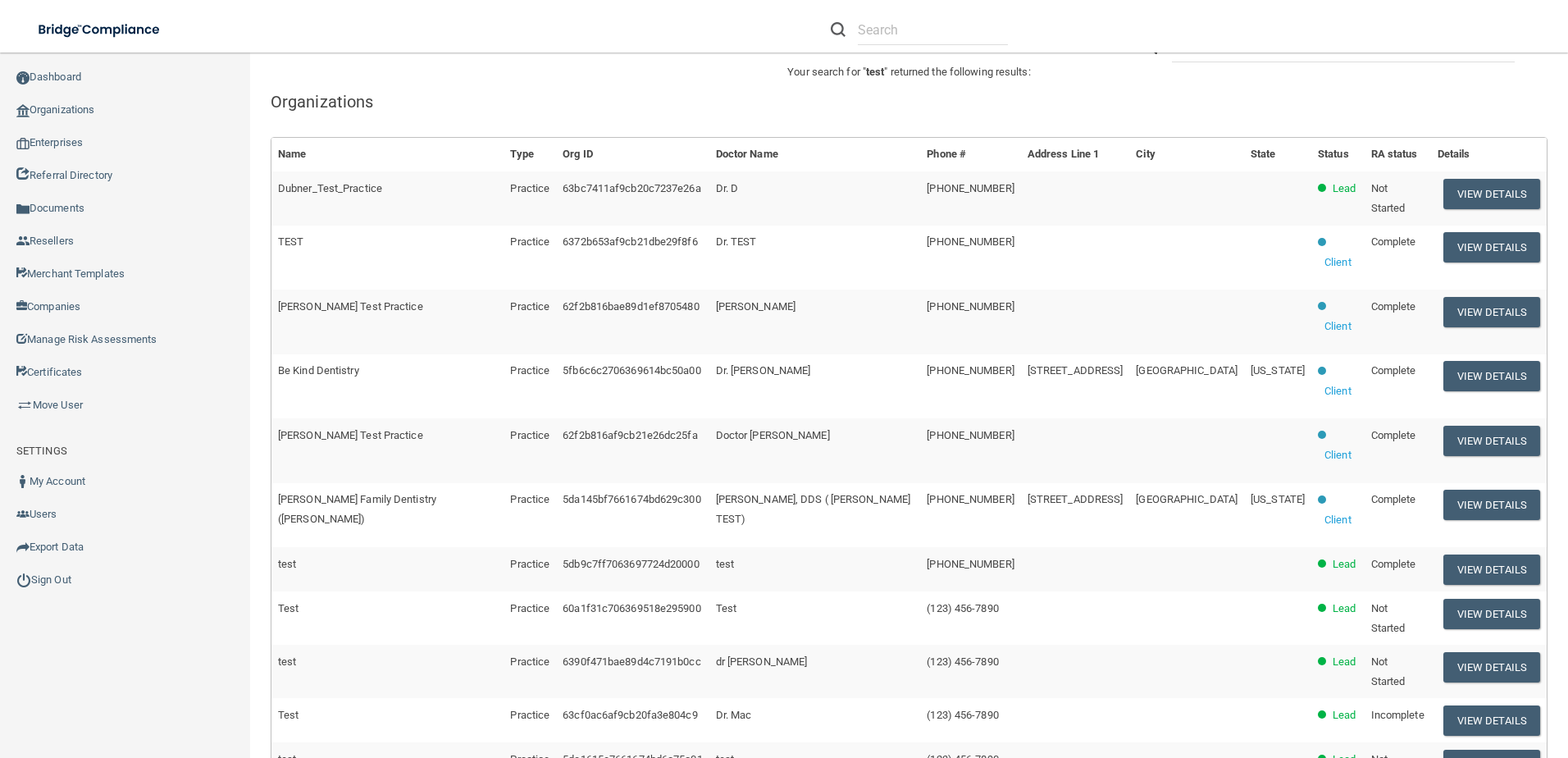
scroll to position [164, 0]
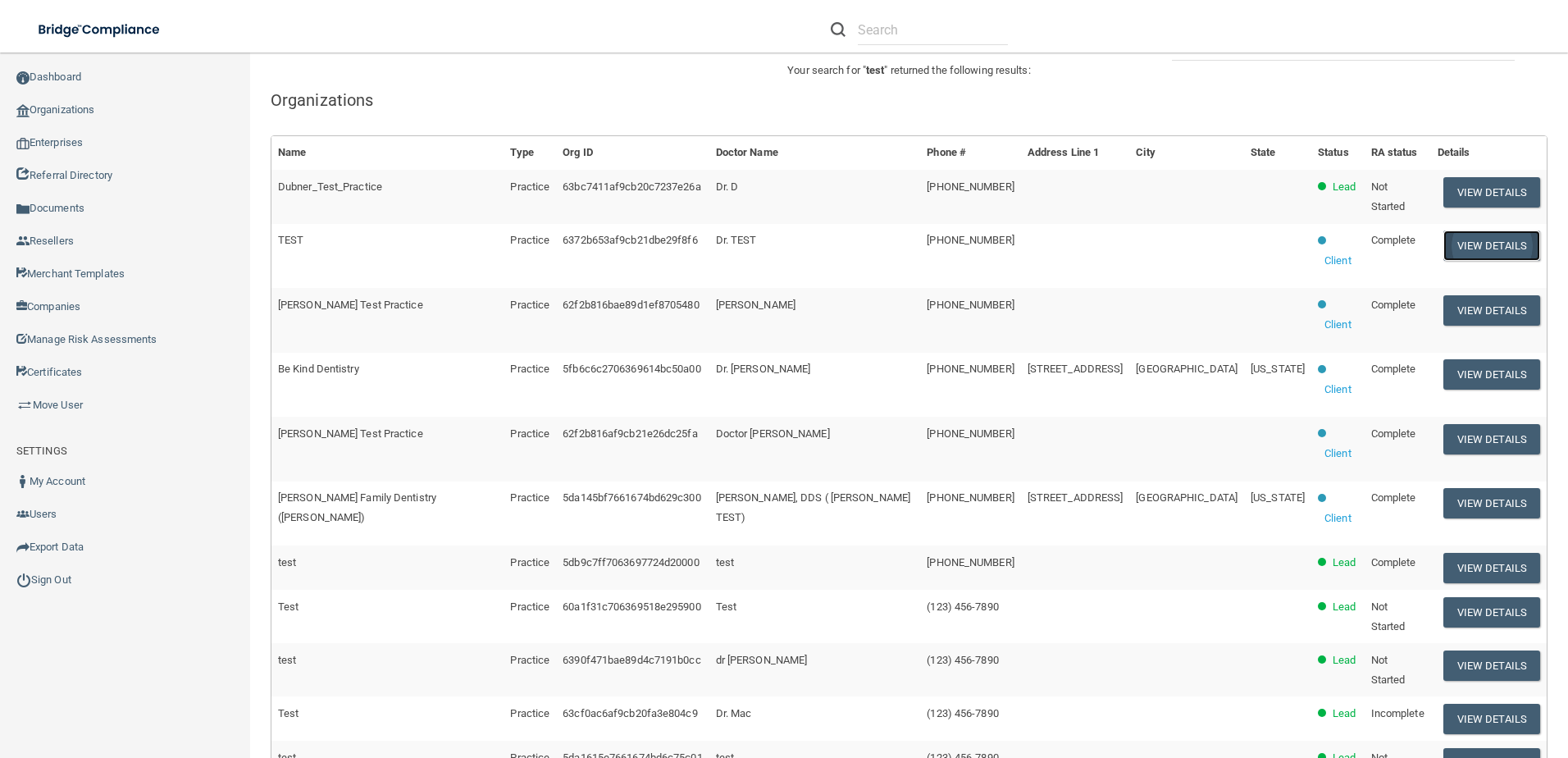
click at [1453, 244] on button "View Details" at bounding box center [1491, 246] width 97 height 31
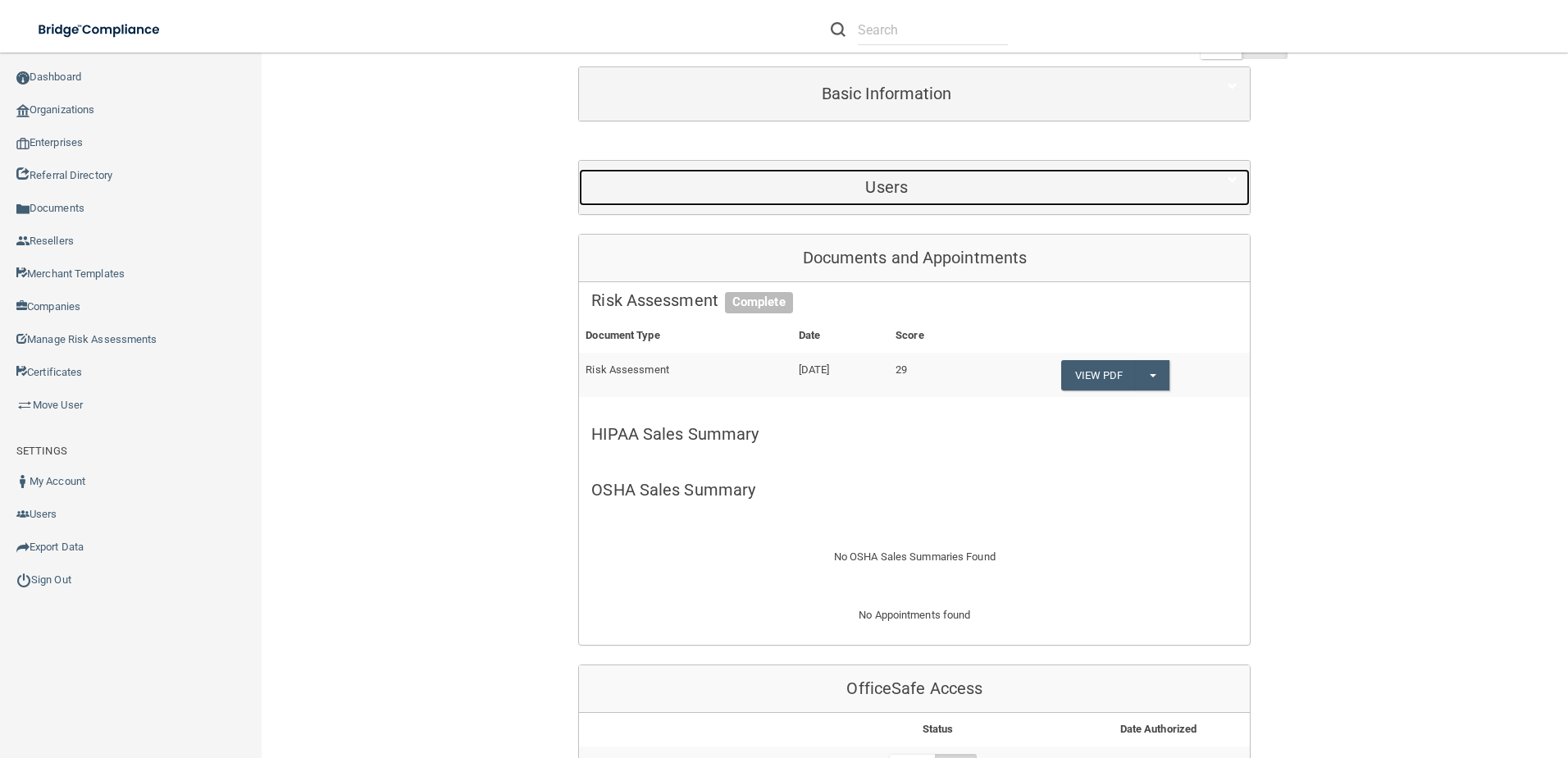
click at [824, 191] on h5 "Users" at bounding box center [886, 186] width 590 height 18
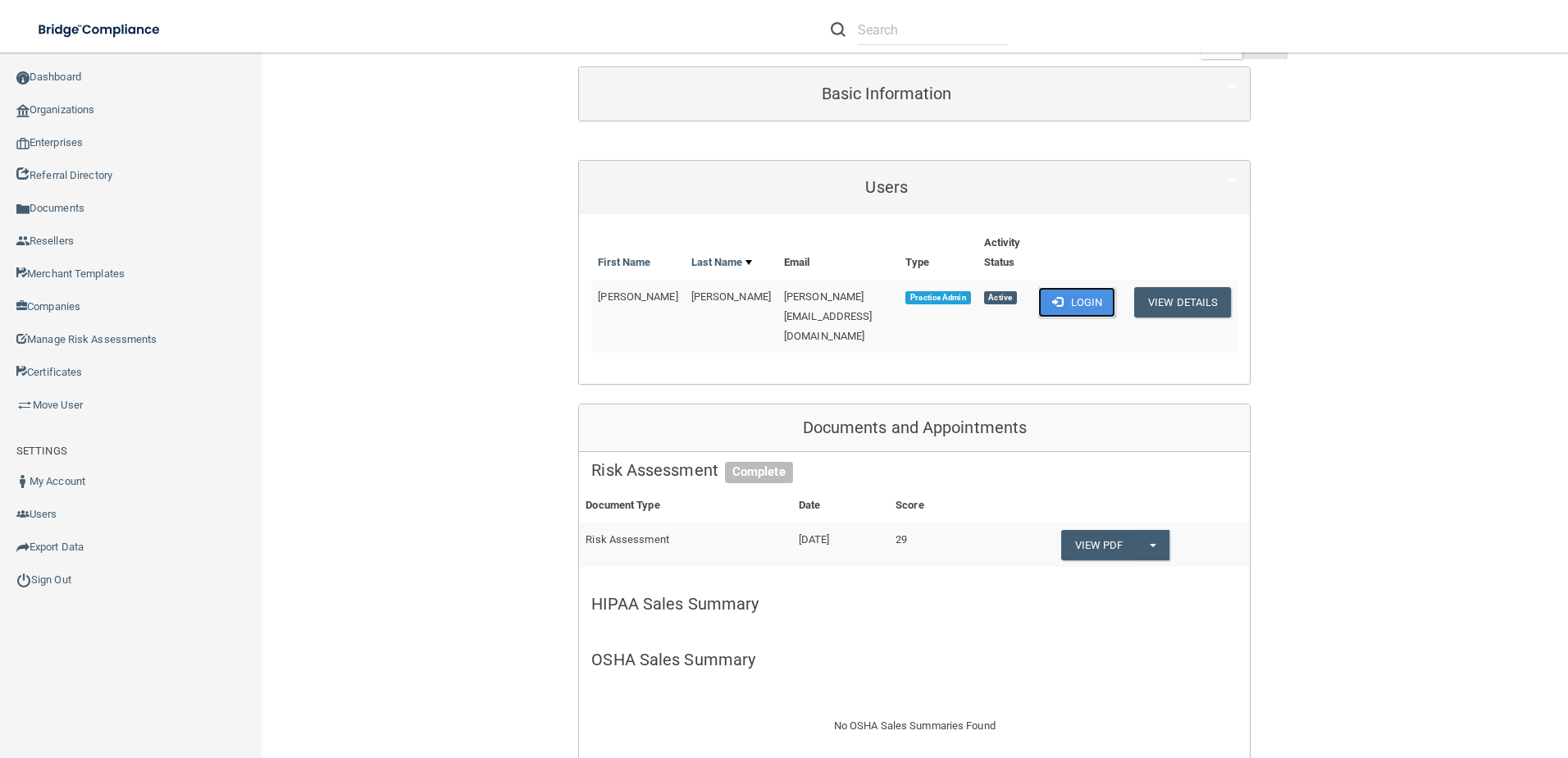
click at [1063, 293] on button "Login" at bounding box center [1077, 303] width 78 height 31
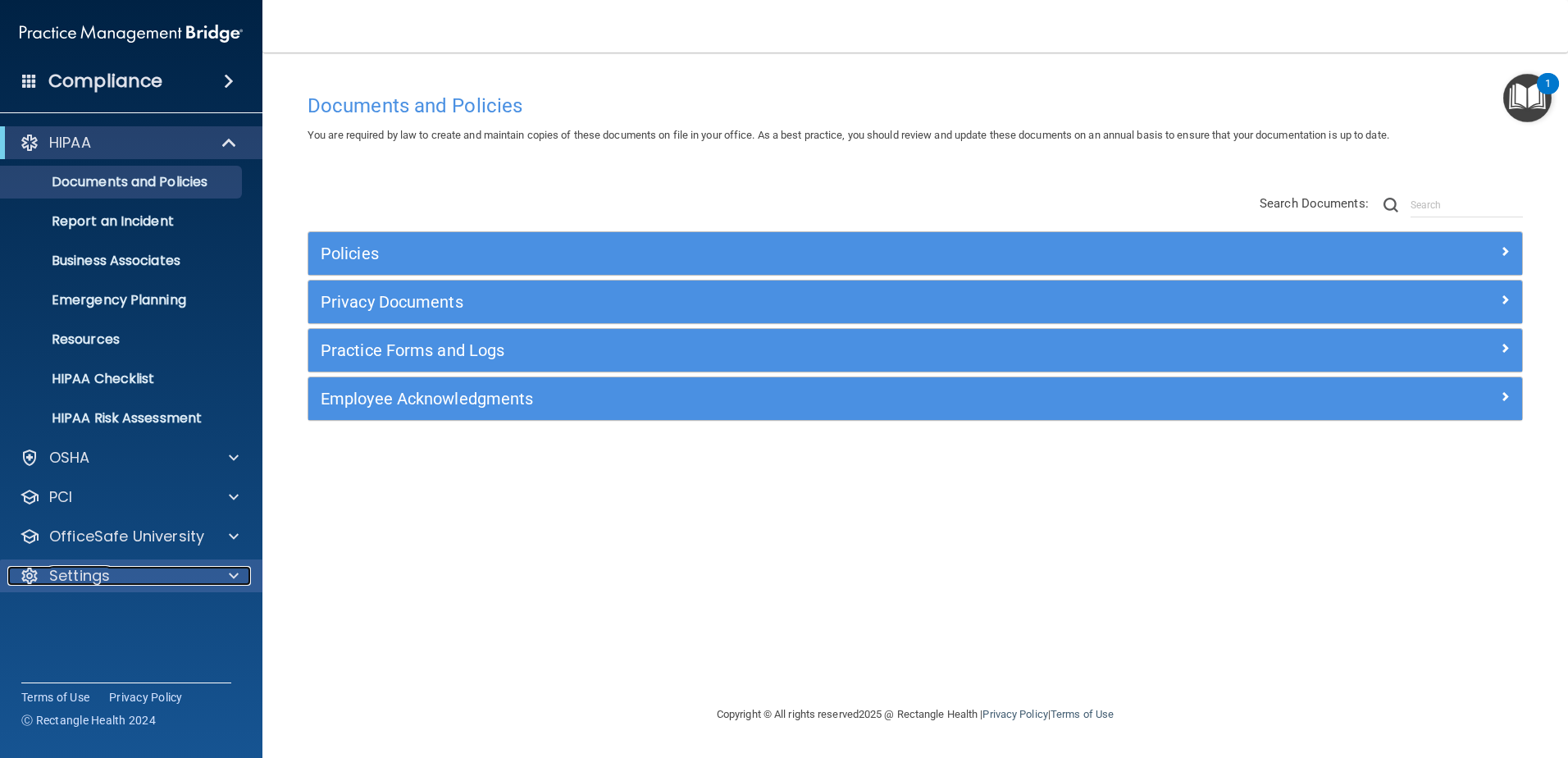
click at [204, 581] on div "Settings" at bounding box center [109, 575] width 203 height 20
click at [200, 583] on div "Settings" at bounding box center [109, 575] width 203 height 20
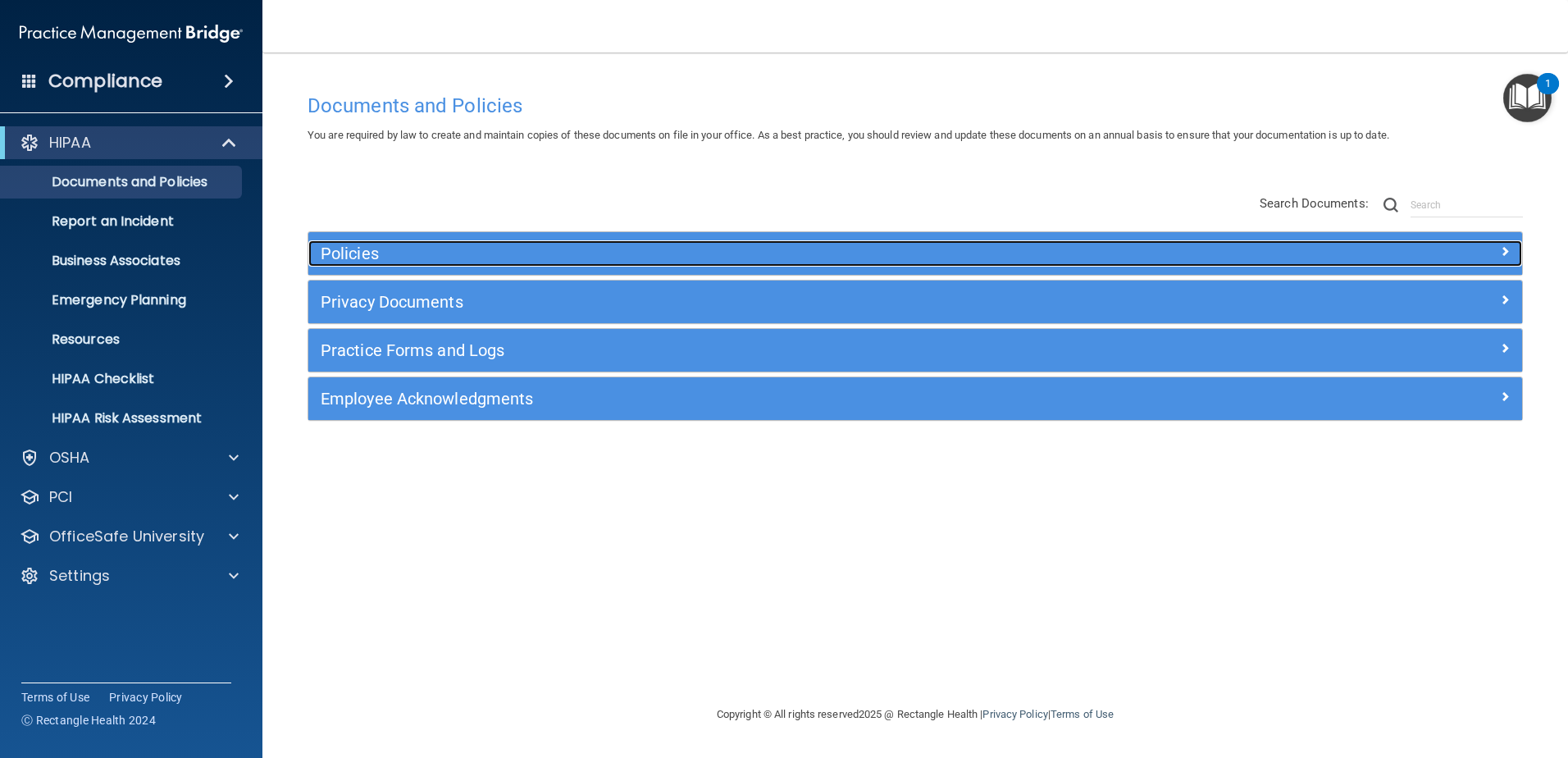
click at [408, 249] on h5 "Policies" at bounding box center [763, 253] width 885 height 18
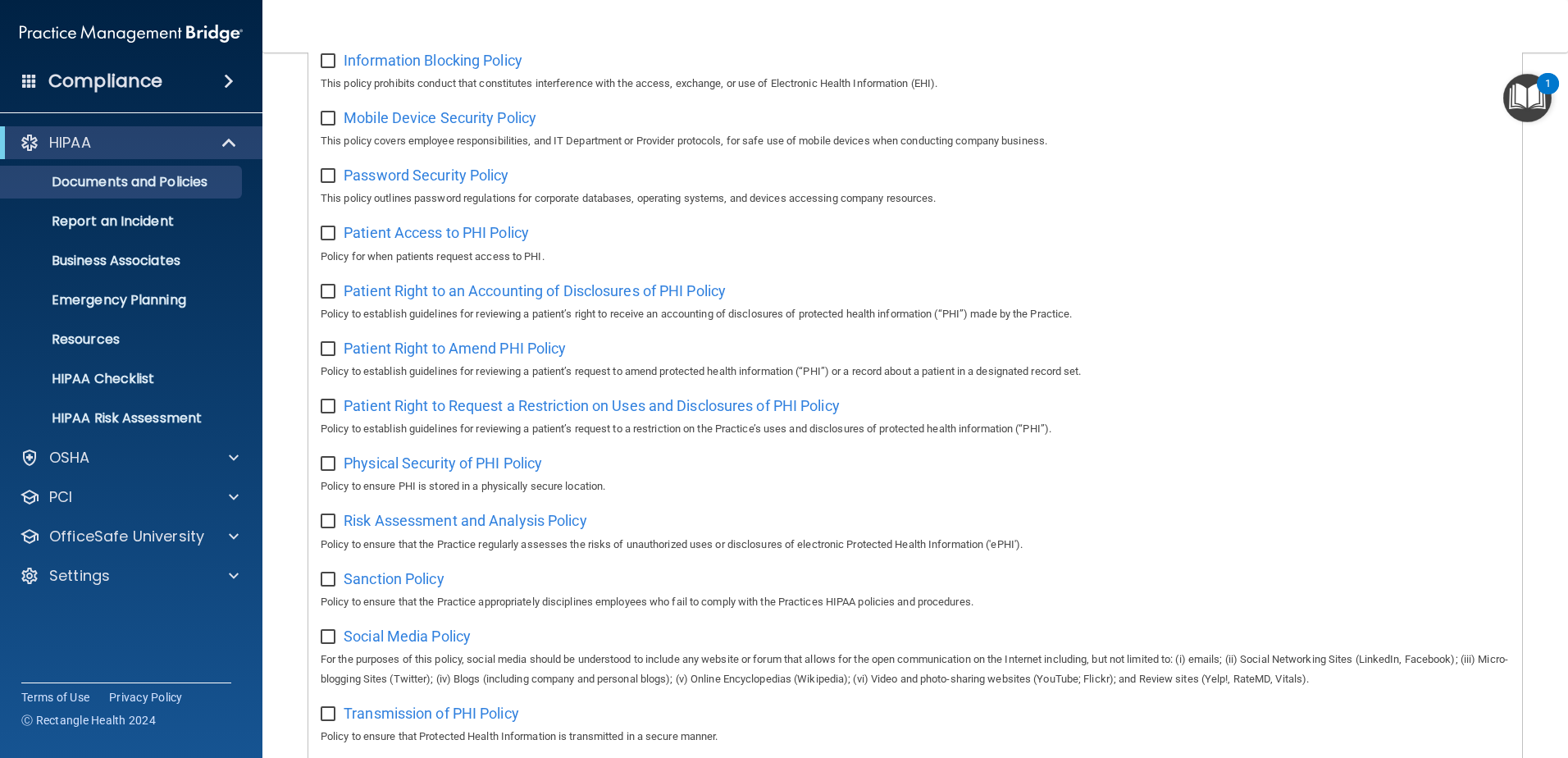
scroll to position [738, 0]
